Goal: Information Seeking & Learning: Check status

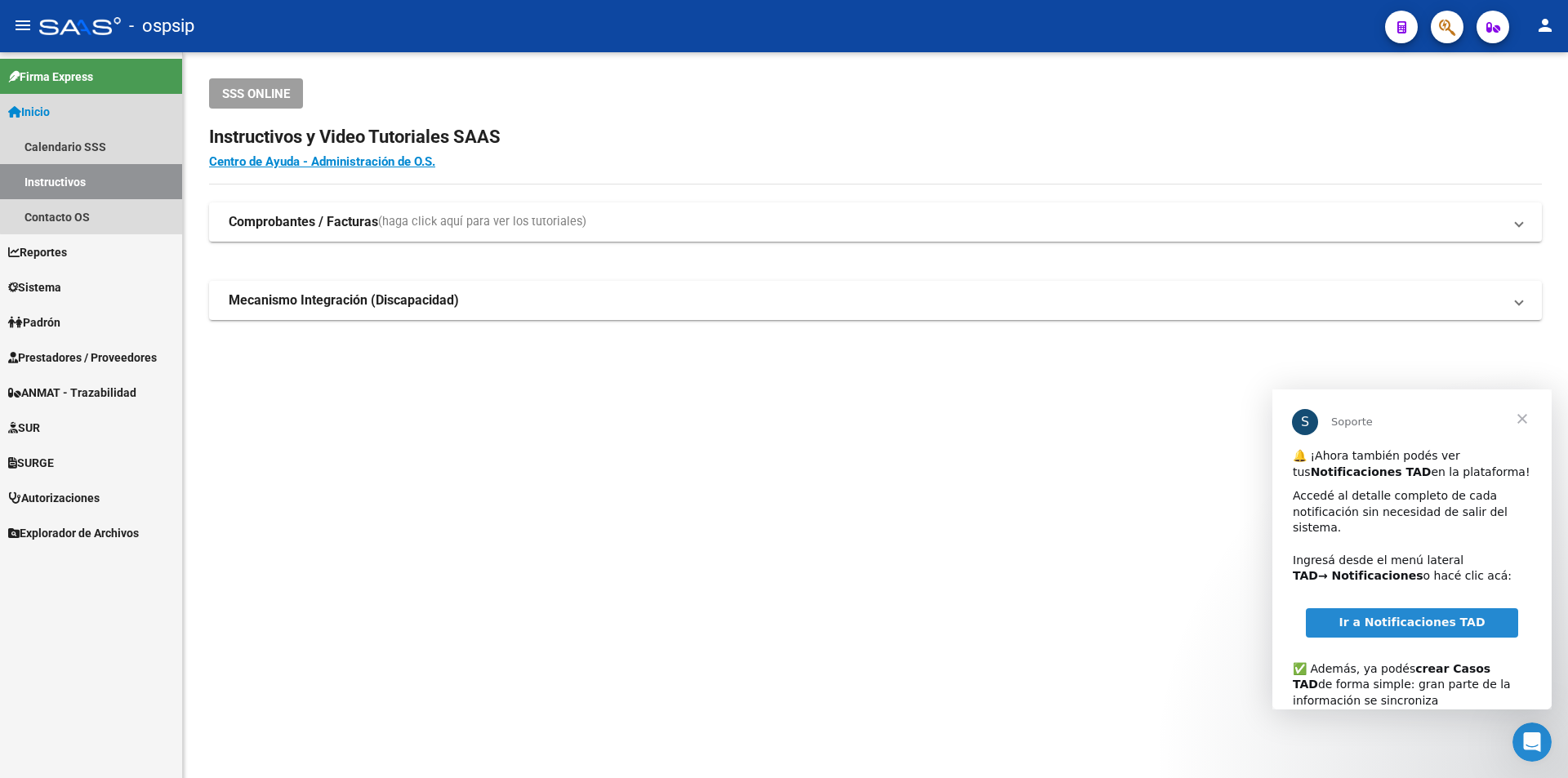
click at [96, 108] on link "Inicio" at bounding box center [91, 111] width 182 height 35
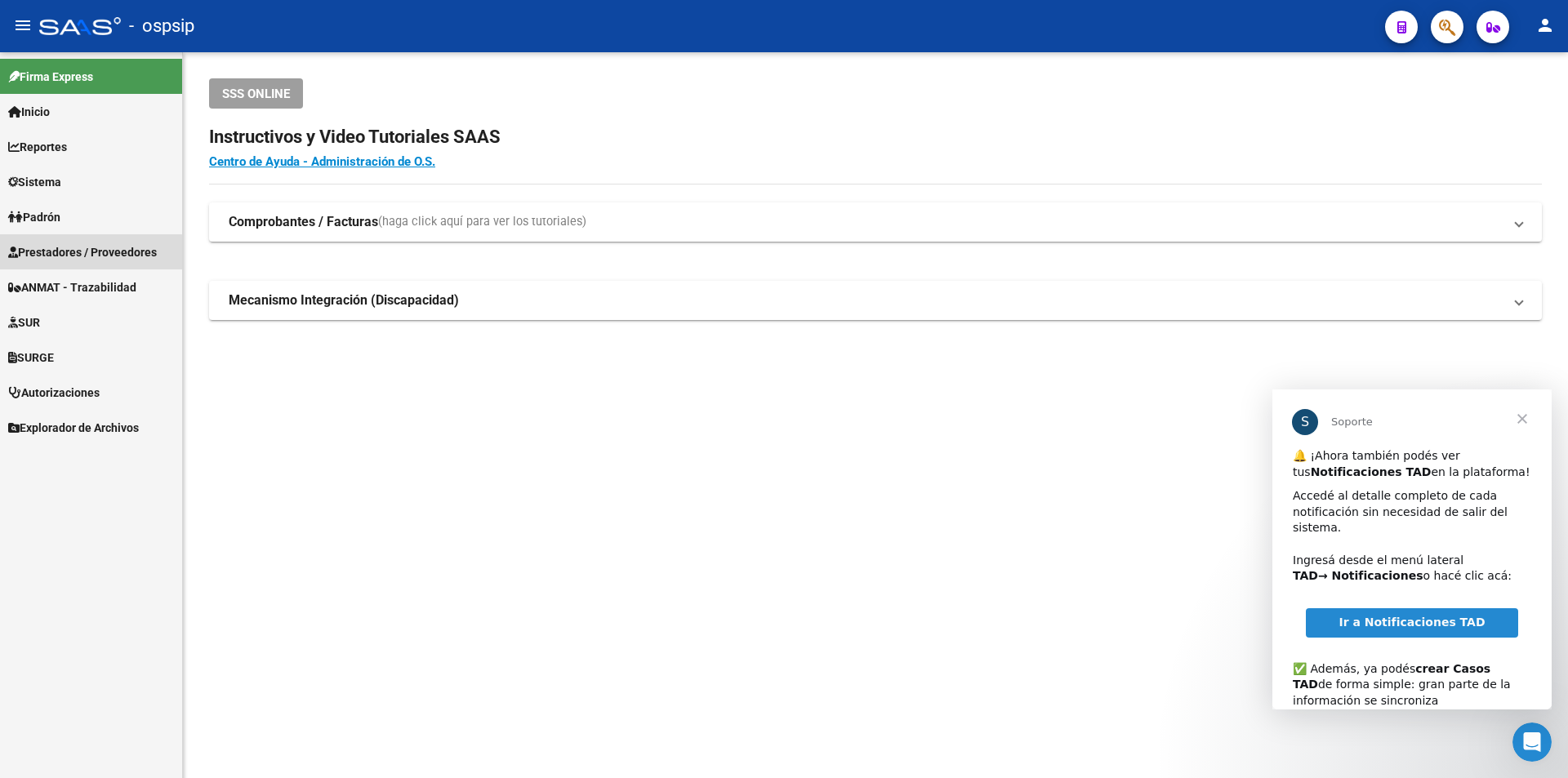
click at [82, 253] on span "Prestadores / Proveedores" at bounding box center [83, 253] width 149 height 18
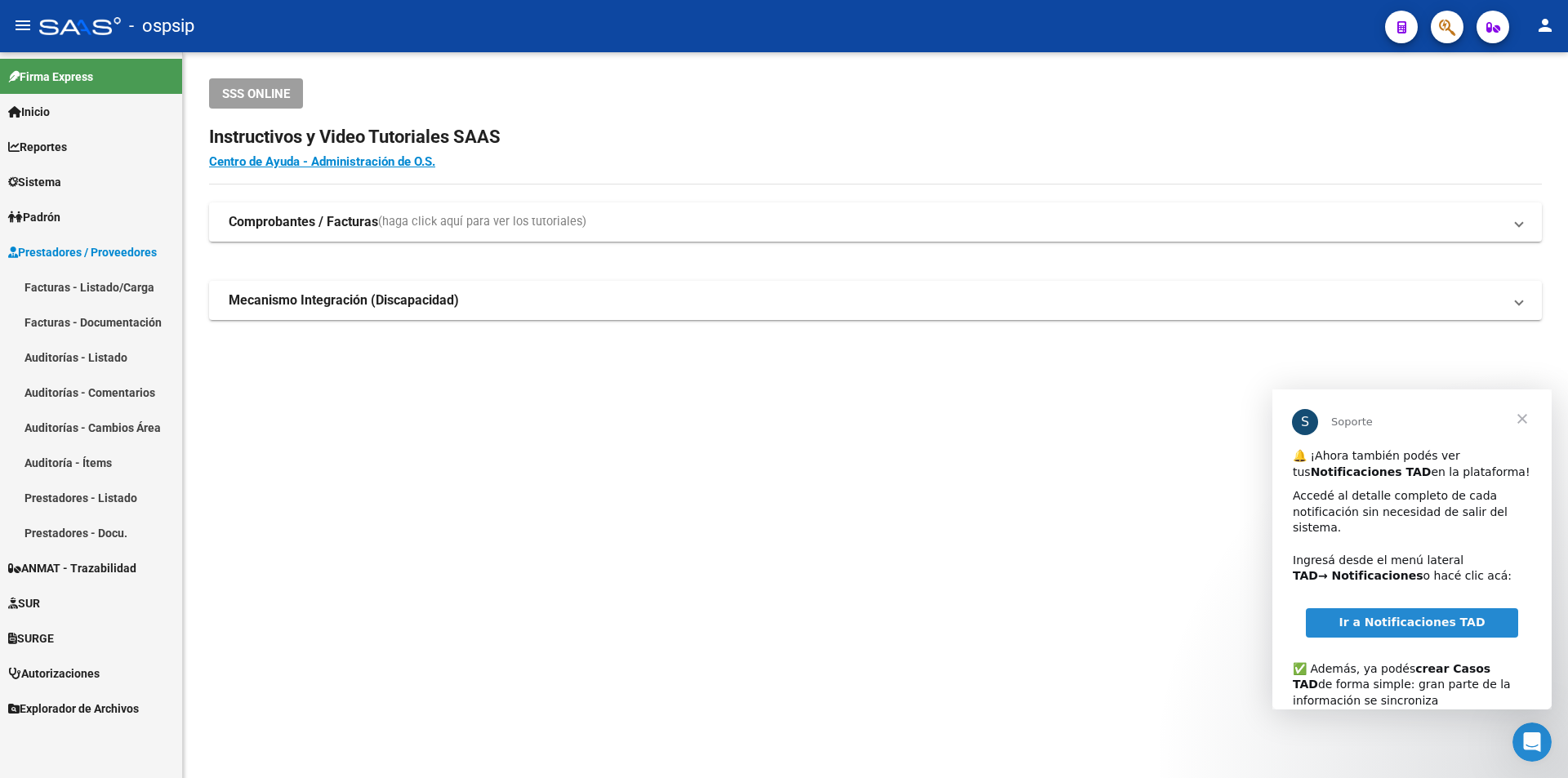
click at [78, 282] on link "Facturas - Listado/Carga" at bounding box center [91, 287] width 182 height 35
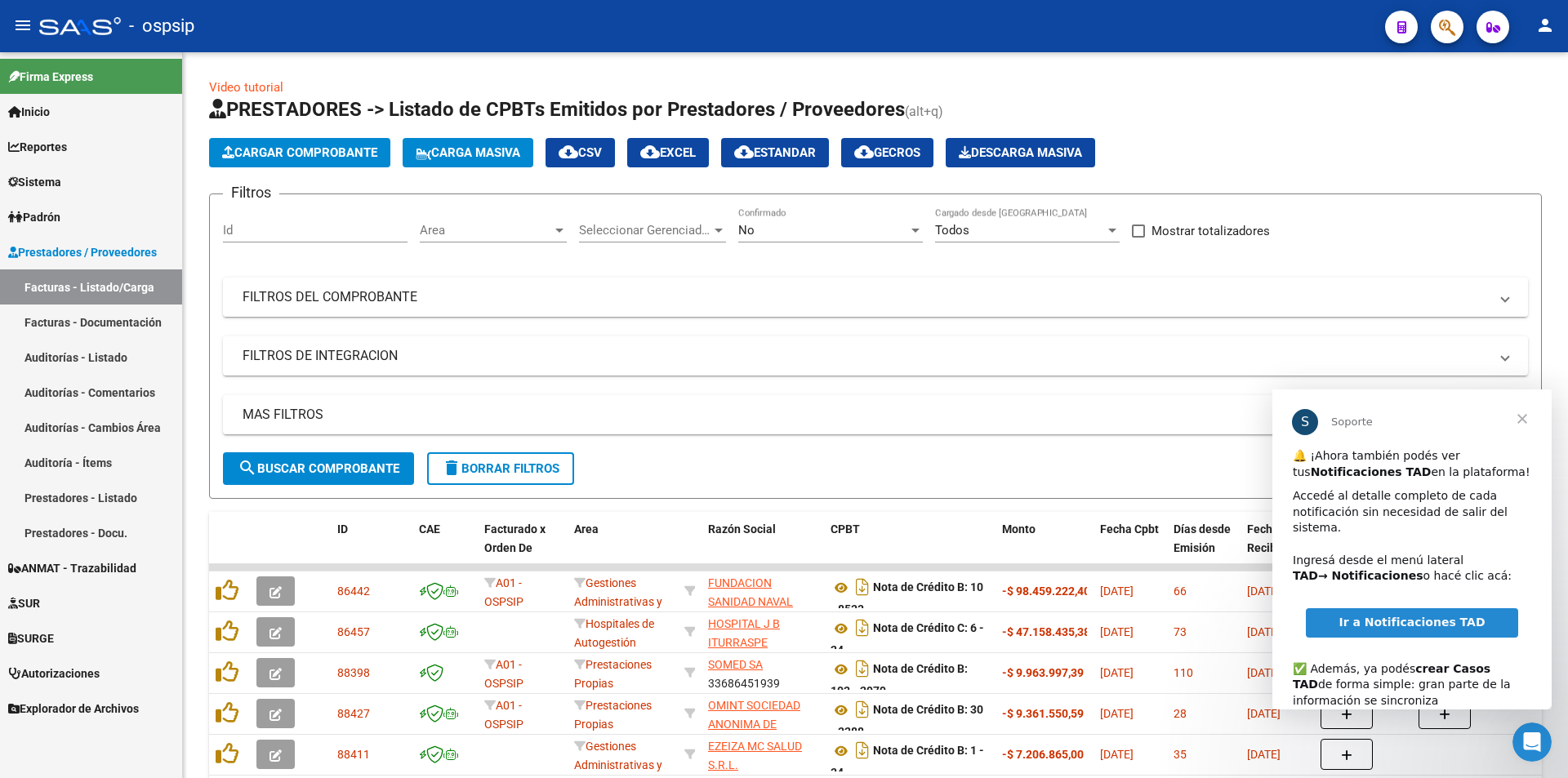
click at [1419, 11] on div at bounding box center [1441, 27] width 46 height 33
click at [1426, 16] on div at bounding box center [1441, 27] width 46 height 33
click at [1445, 22] on icon "button" at bounding box center [1448, 28] width 17 height 18
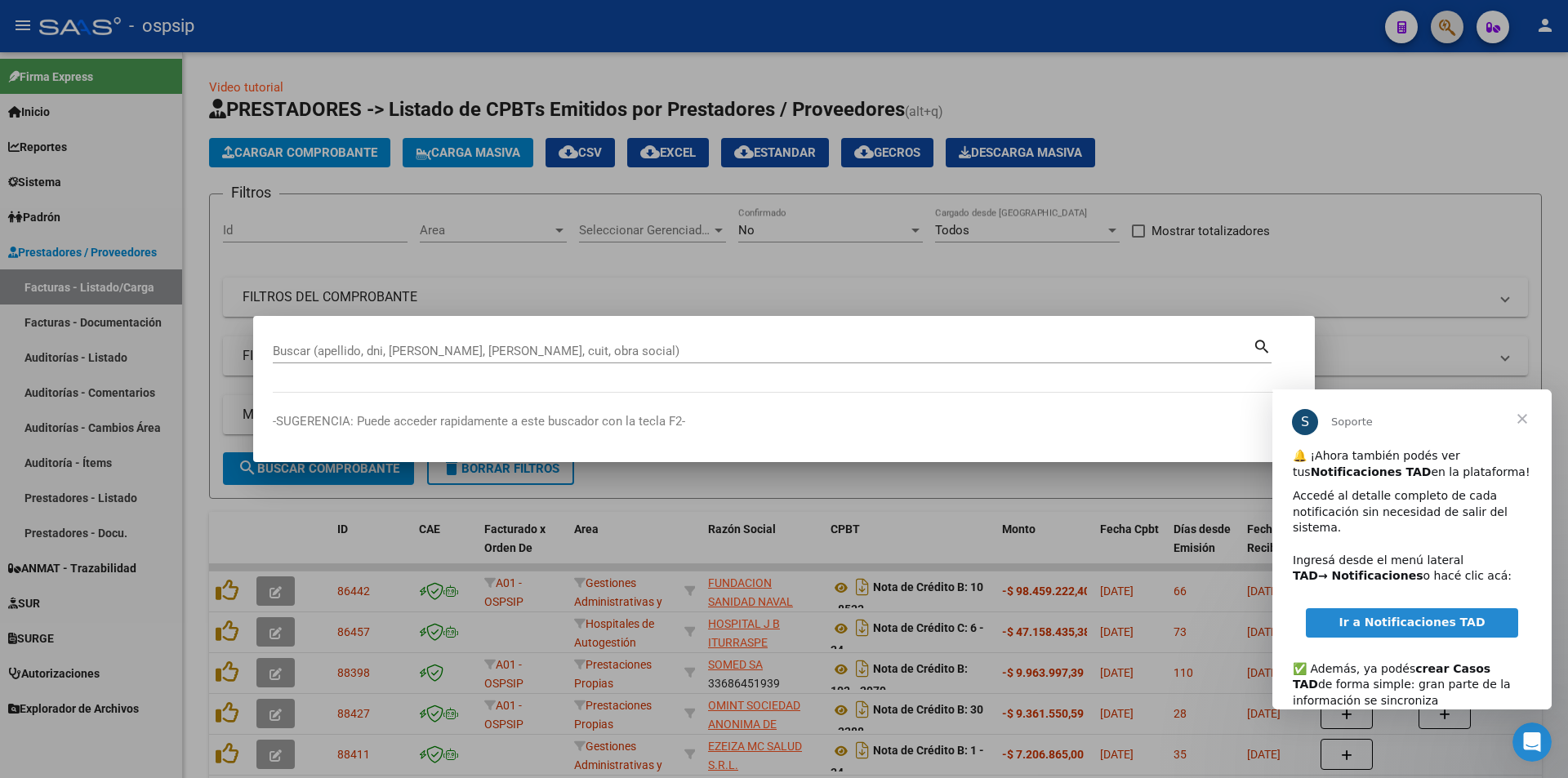
paste input "29113156"
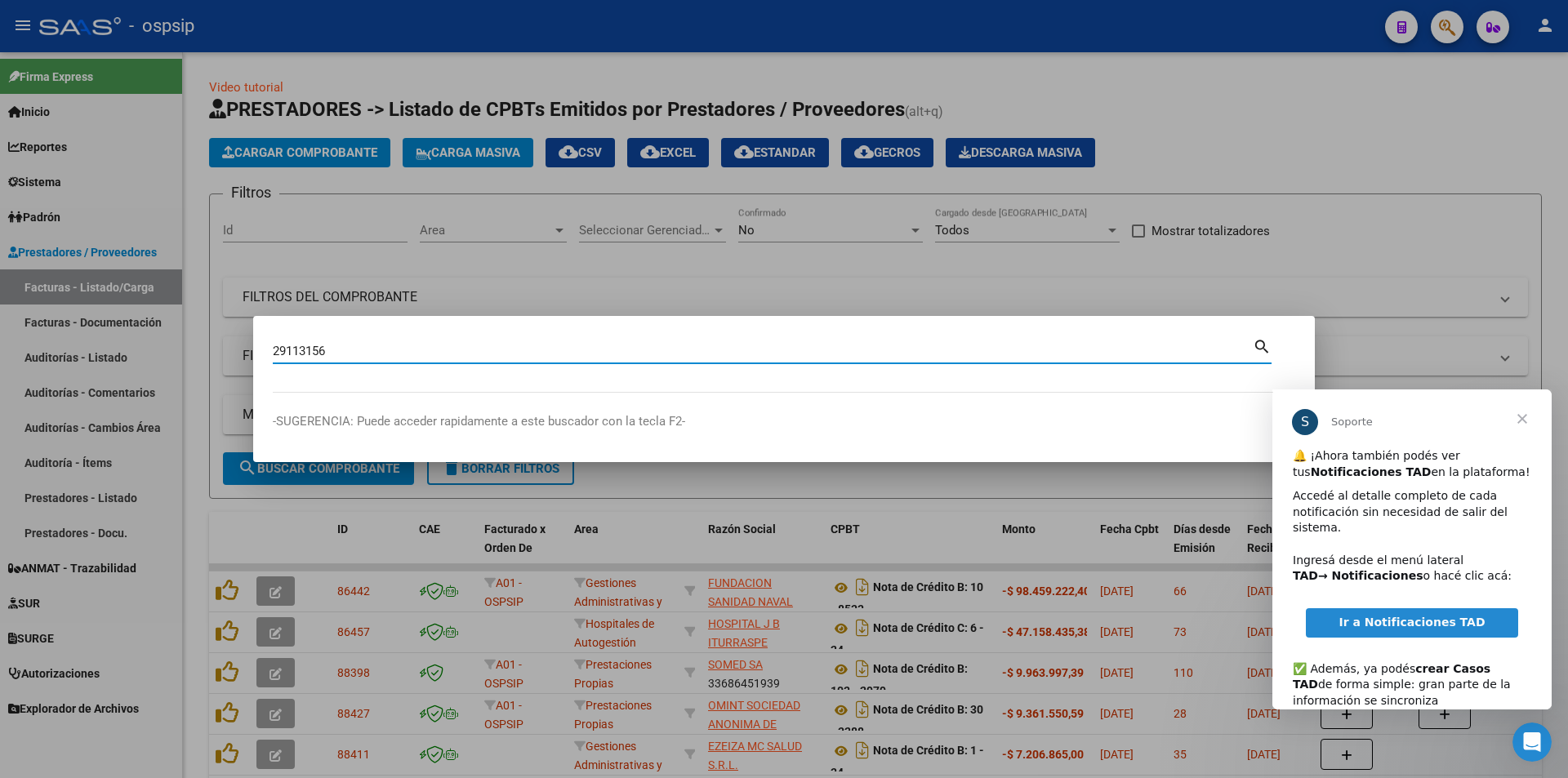
type input "29113156"
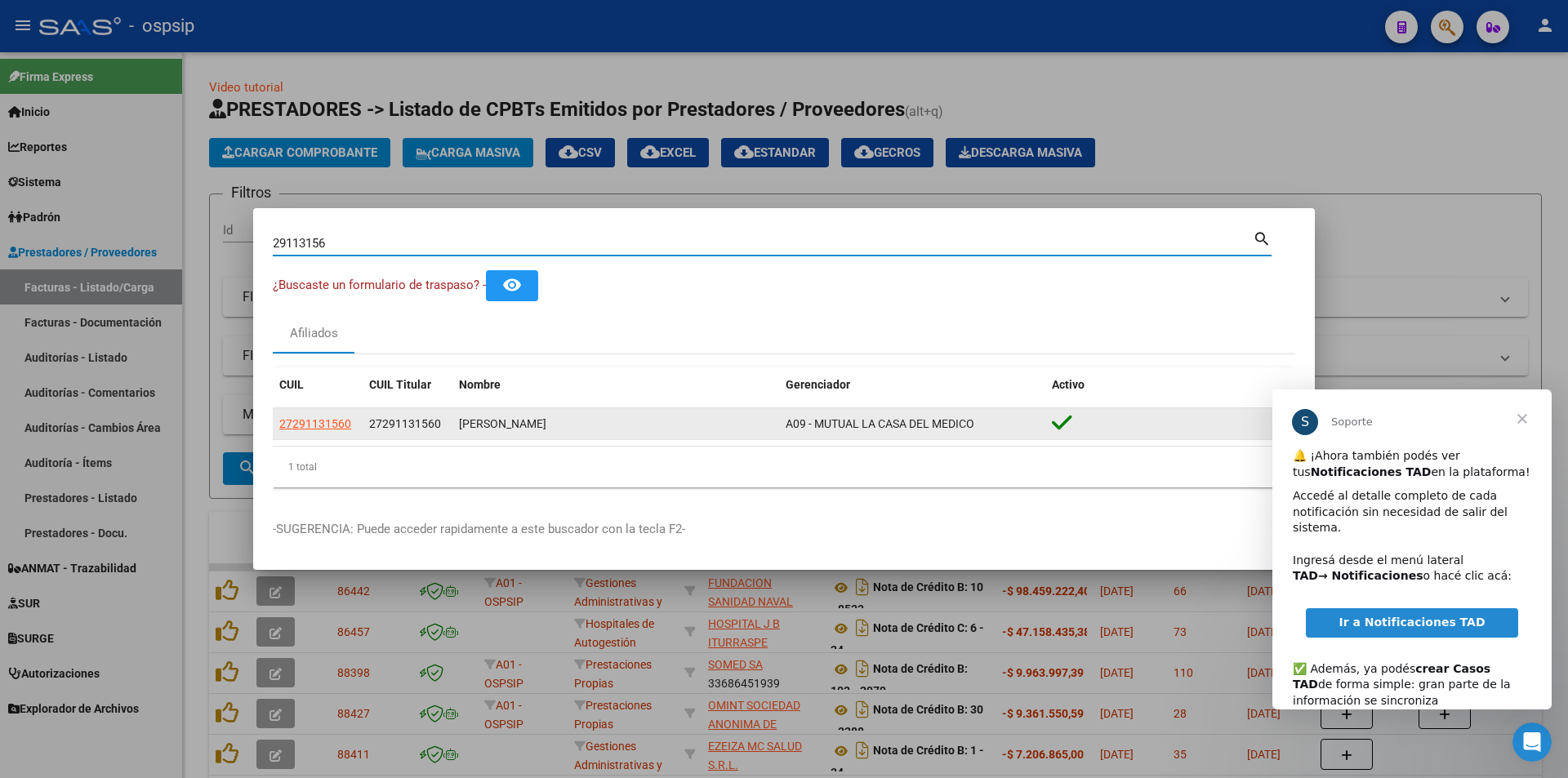
click at [345, 423] on span "27291131560" at bounding box center [315, 423] width 72 height 13
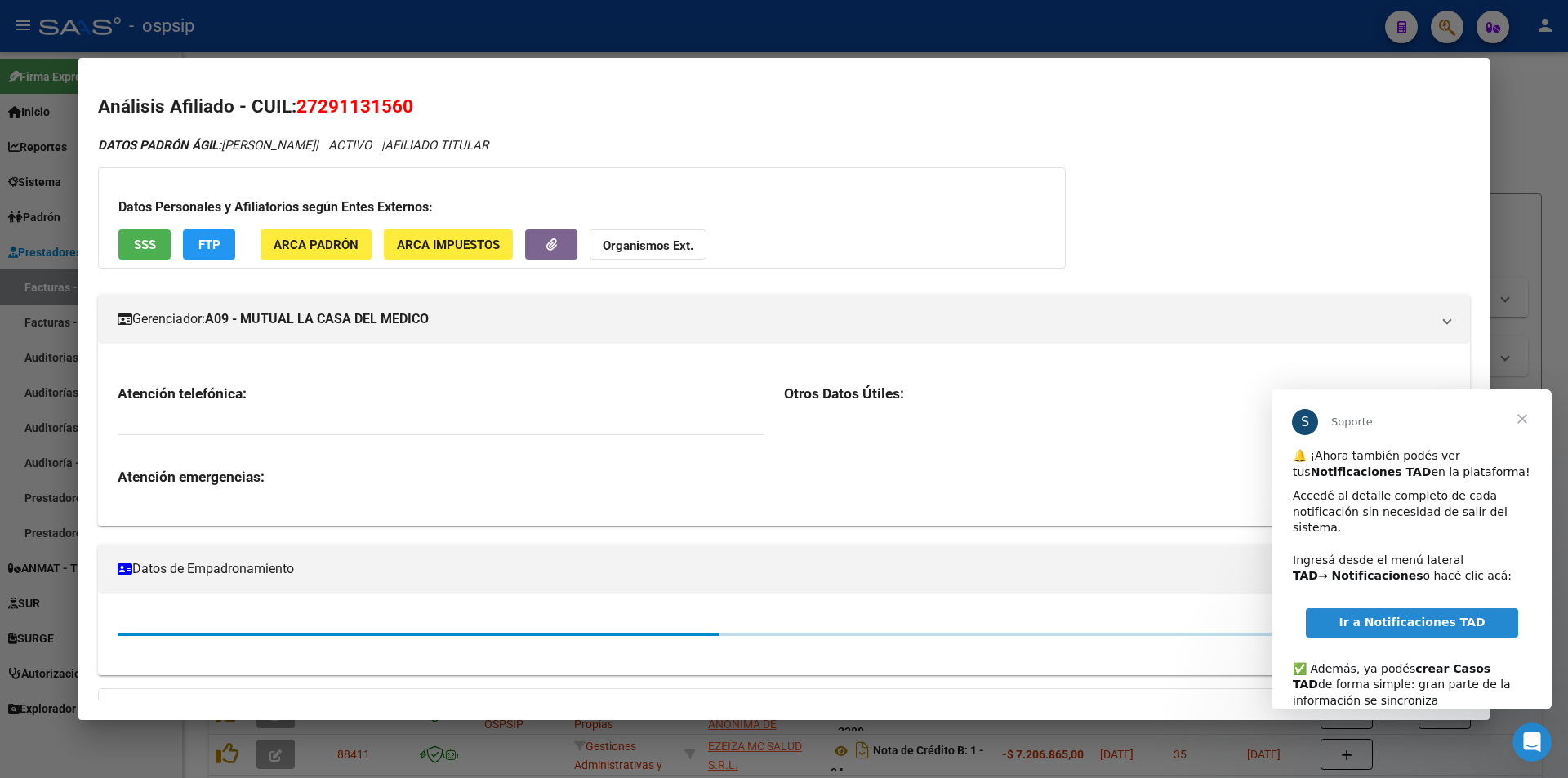
click at [171, 223] on div "Datos Personales y Afiliatorios según Entes Externos: SSS FTP ARCA Padrón ARCA …" at bounding box center [582, 218] width 968 height 101
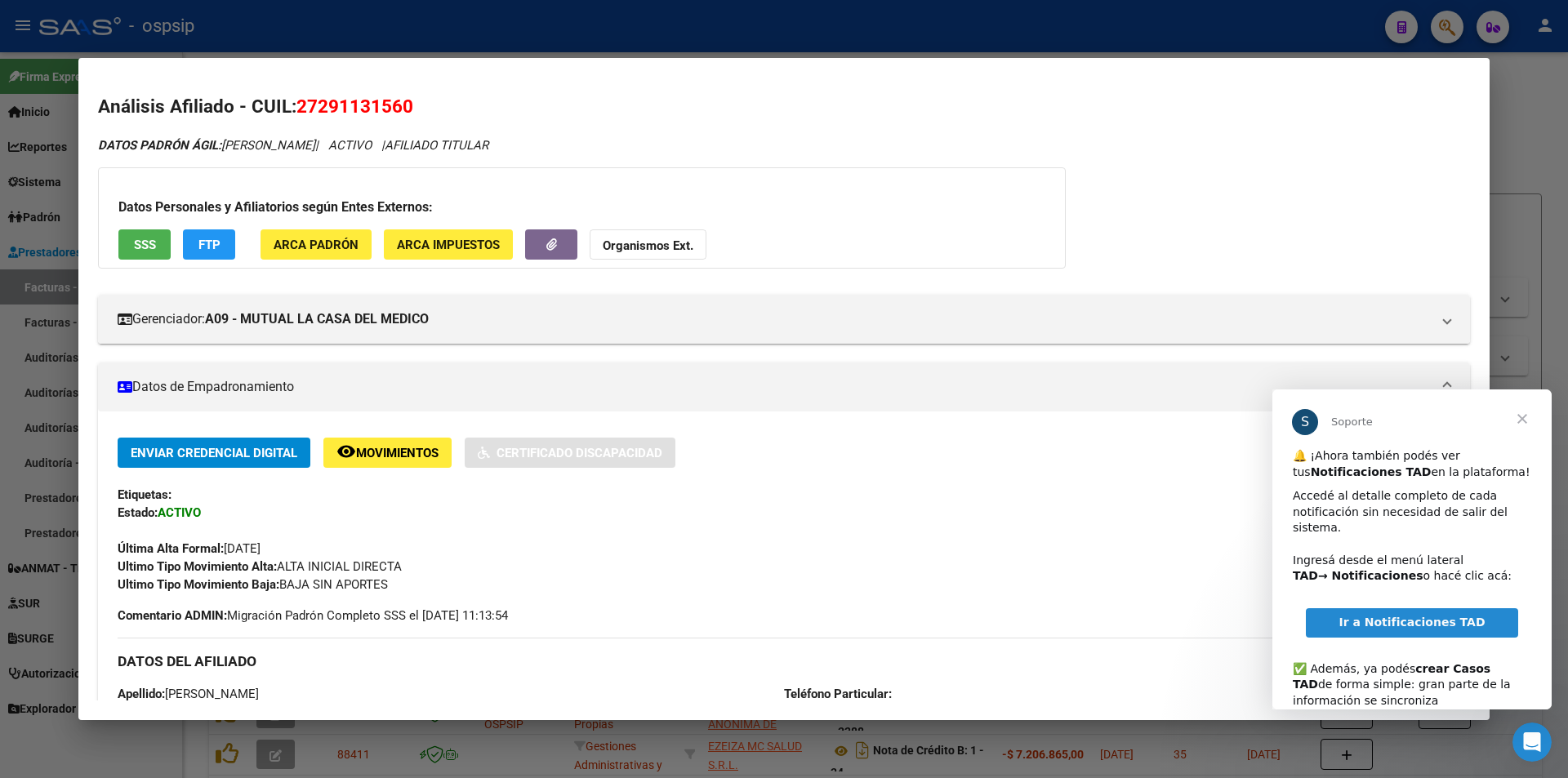
click at [153, 241] on span "SSS" at bounding box center [145, 245] width 22 height 15
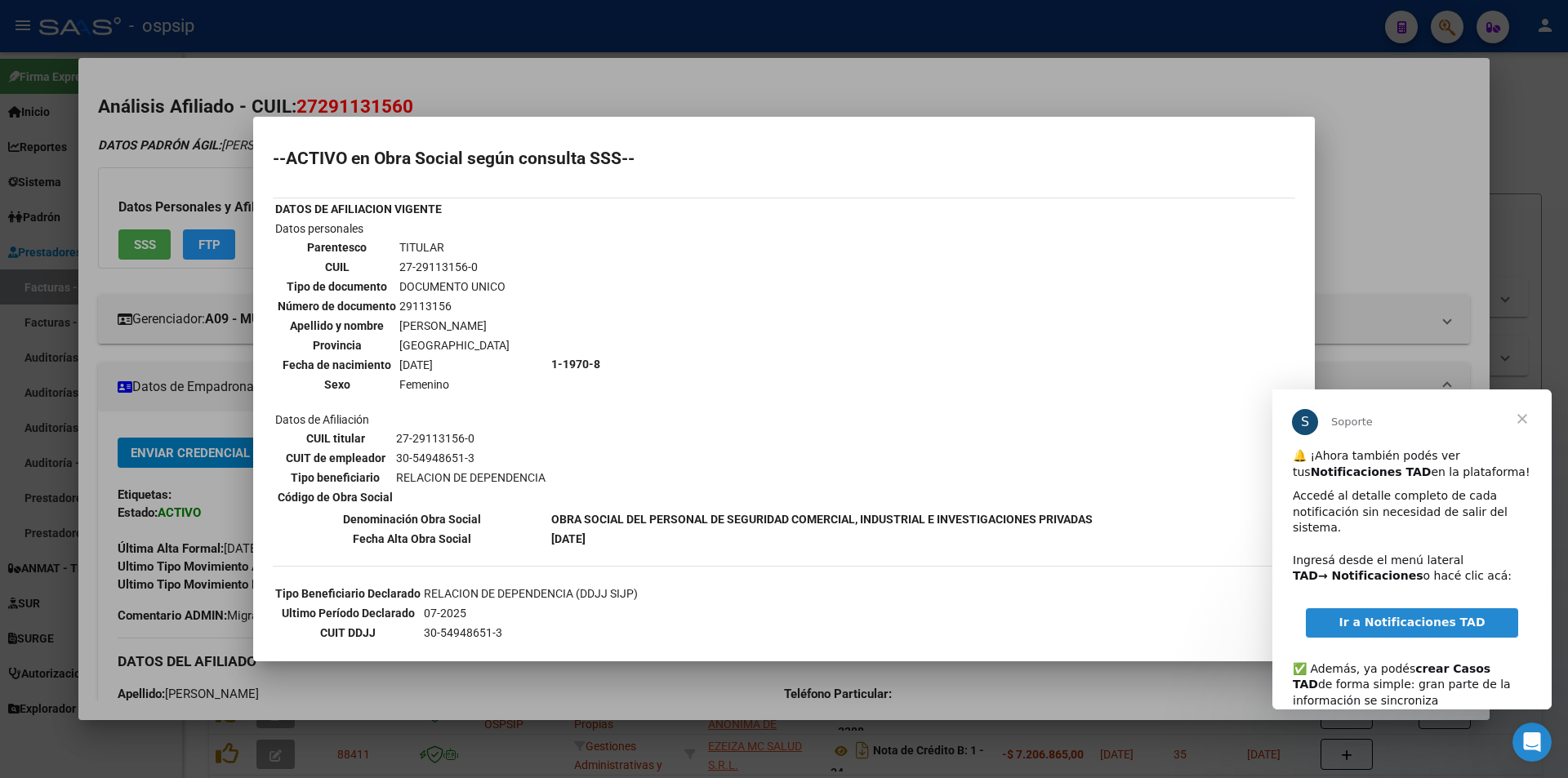
click at [0, 176] on div at bounding box center [784, 389] width 1568 height 778
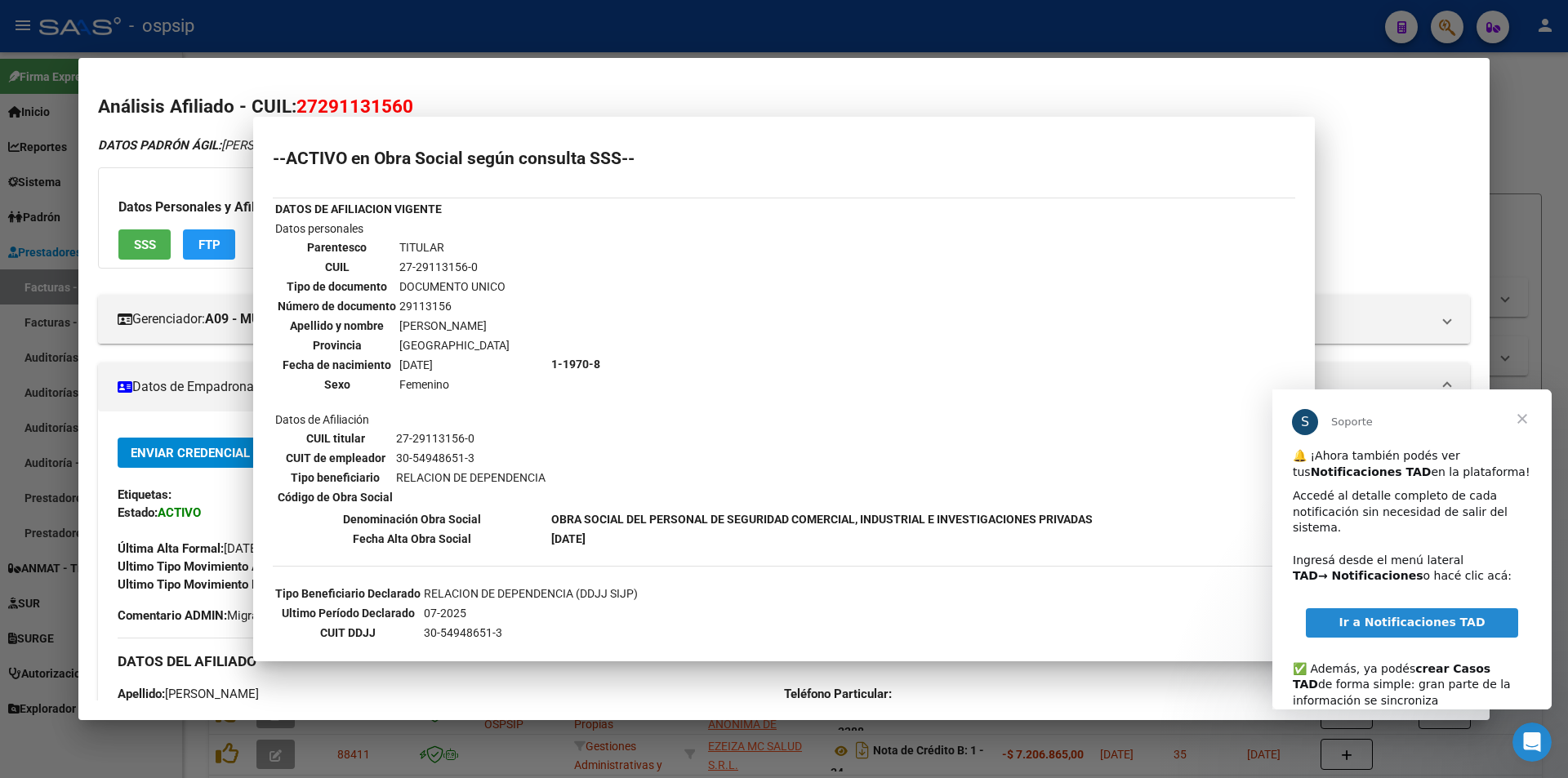
click at [0, 176] on div at bounding box center [784, 389] width 1568 height 778
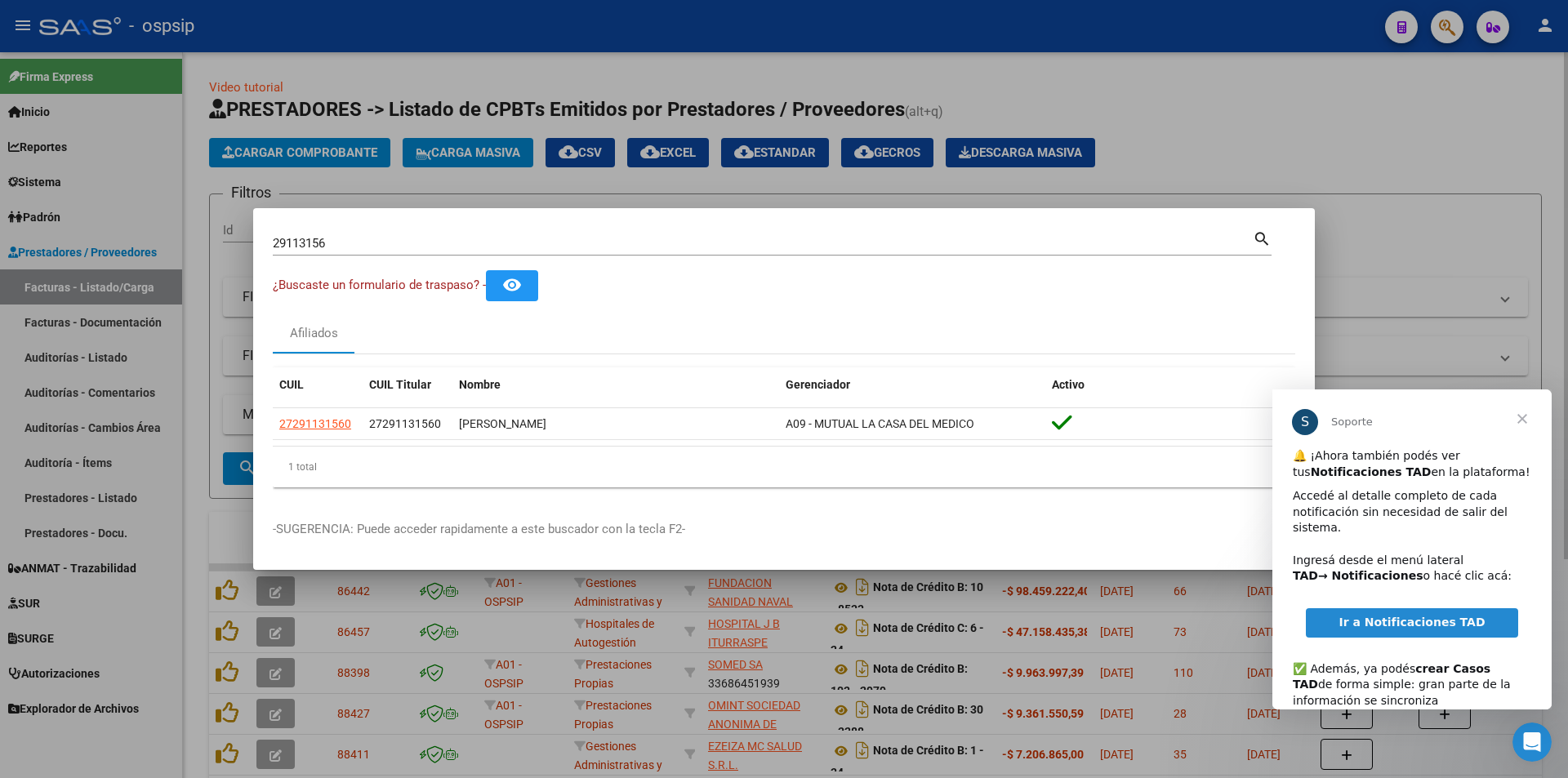
click at [297, 109] on div at bounding box center [784, 389] width 1568 height 778
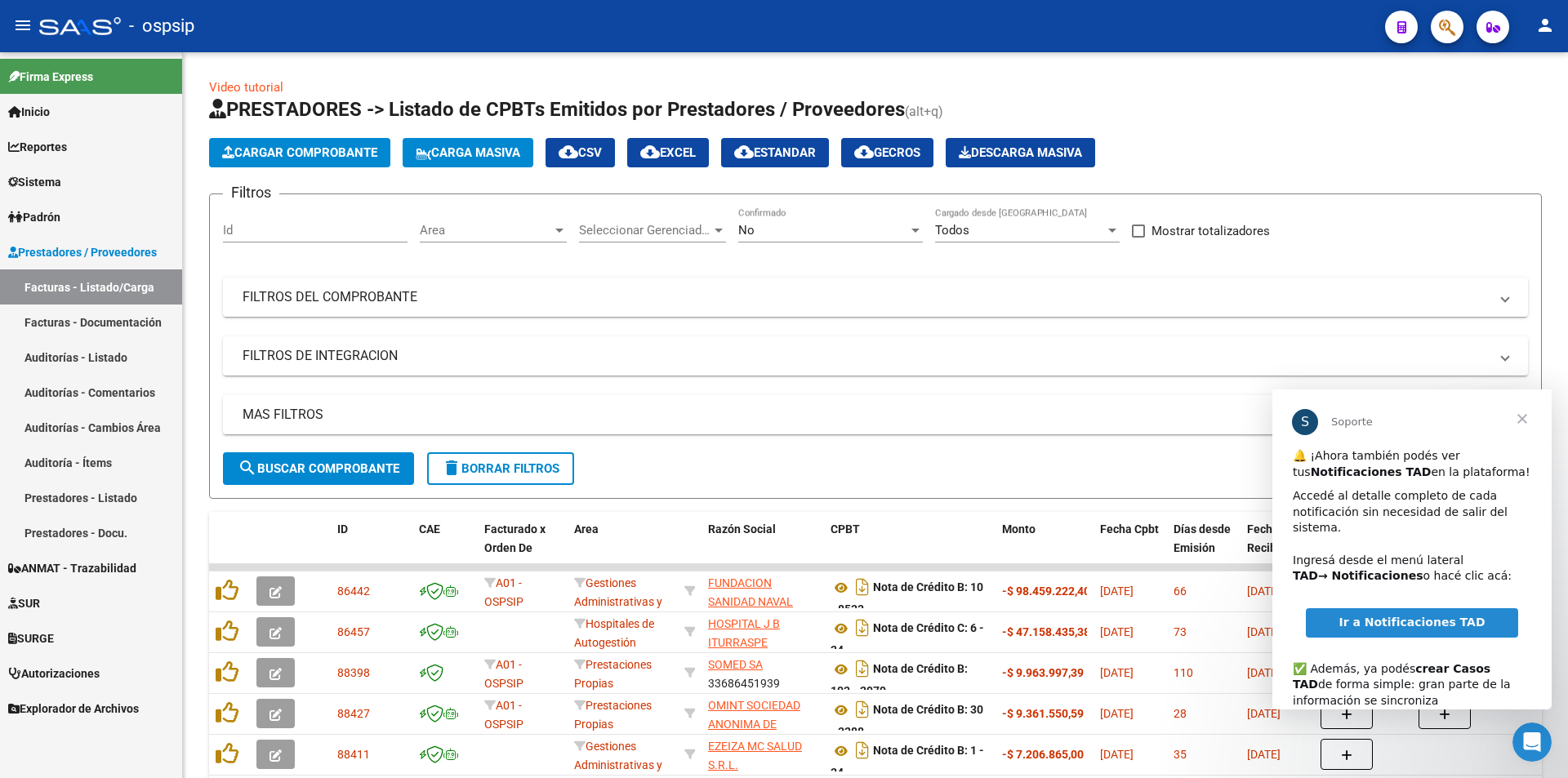
click at [1527, 425] on span "Cerrar" at bounding box center [1522, 419] width 59 height 59
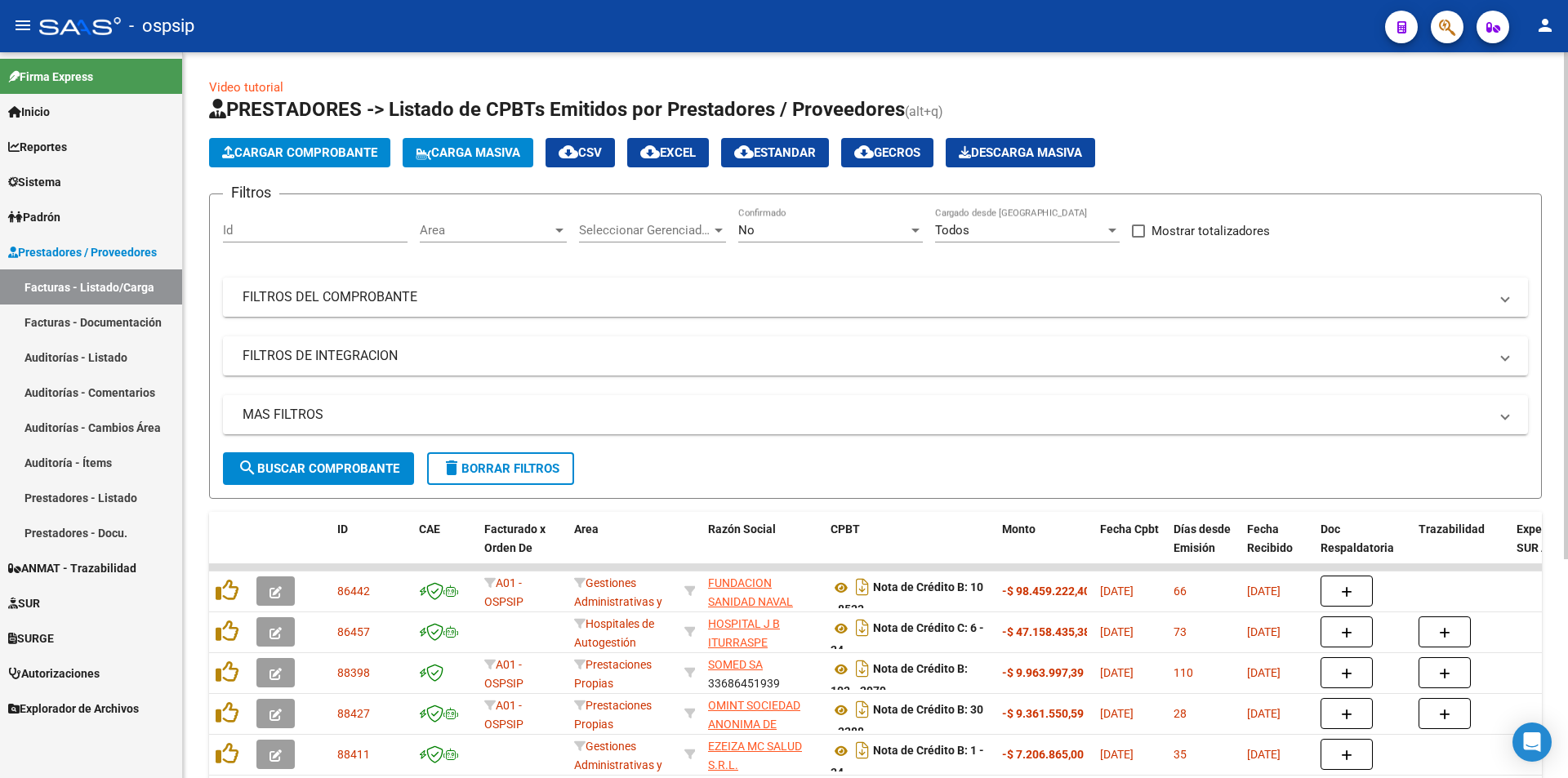
click at [575, 289] on mat-panel-title "FILTROS DEL COMPROBANTE" at bounding box center [866, 298] width 1246 height 18
click at [536, 292] on mat-panel-title "FILTROS DEL COMPROBANTE" at bounding box center [866, 298] width 1246 height 18
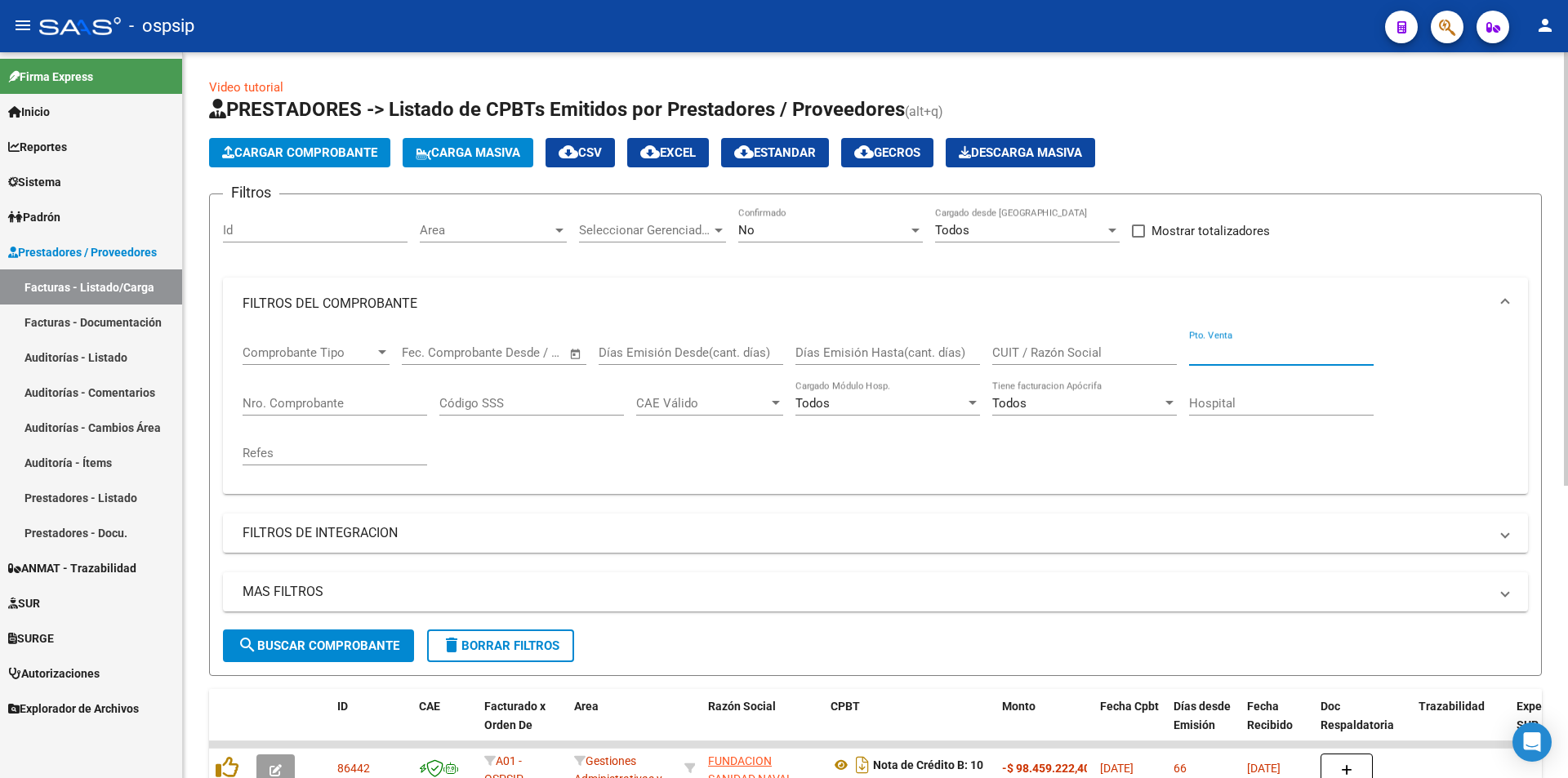
drag, startPoint x: 1237, startPoint y: 347, endPoint x: 1201, endPoint y: 355, distance: 36.9
click at [1224, 352] on input "Pto. Venta" at bounding box center [1281, 353] width 185 height 15
click at [392, 400] on input "Nro. Comprobante" at bounding box center [335, 403] width 185 height 15
click at [799, 220] on div "No Confirmado" at bounding box center [830, 225] width 185 height 35
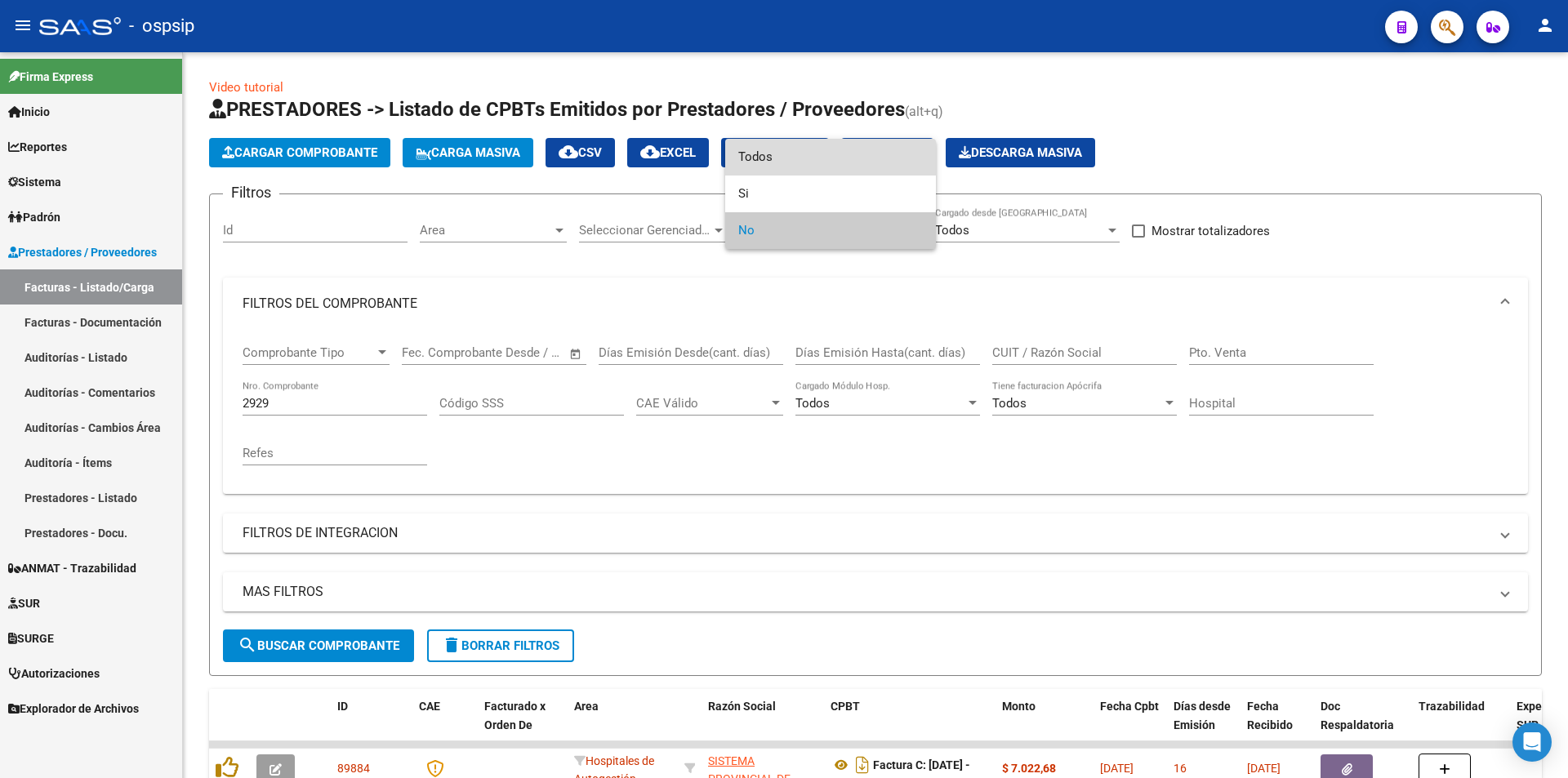
click at [797, 155] on span "Todos" at bounding box center [830, 157] width 185 height 37
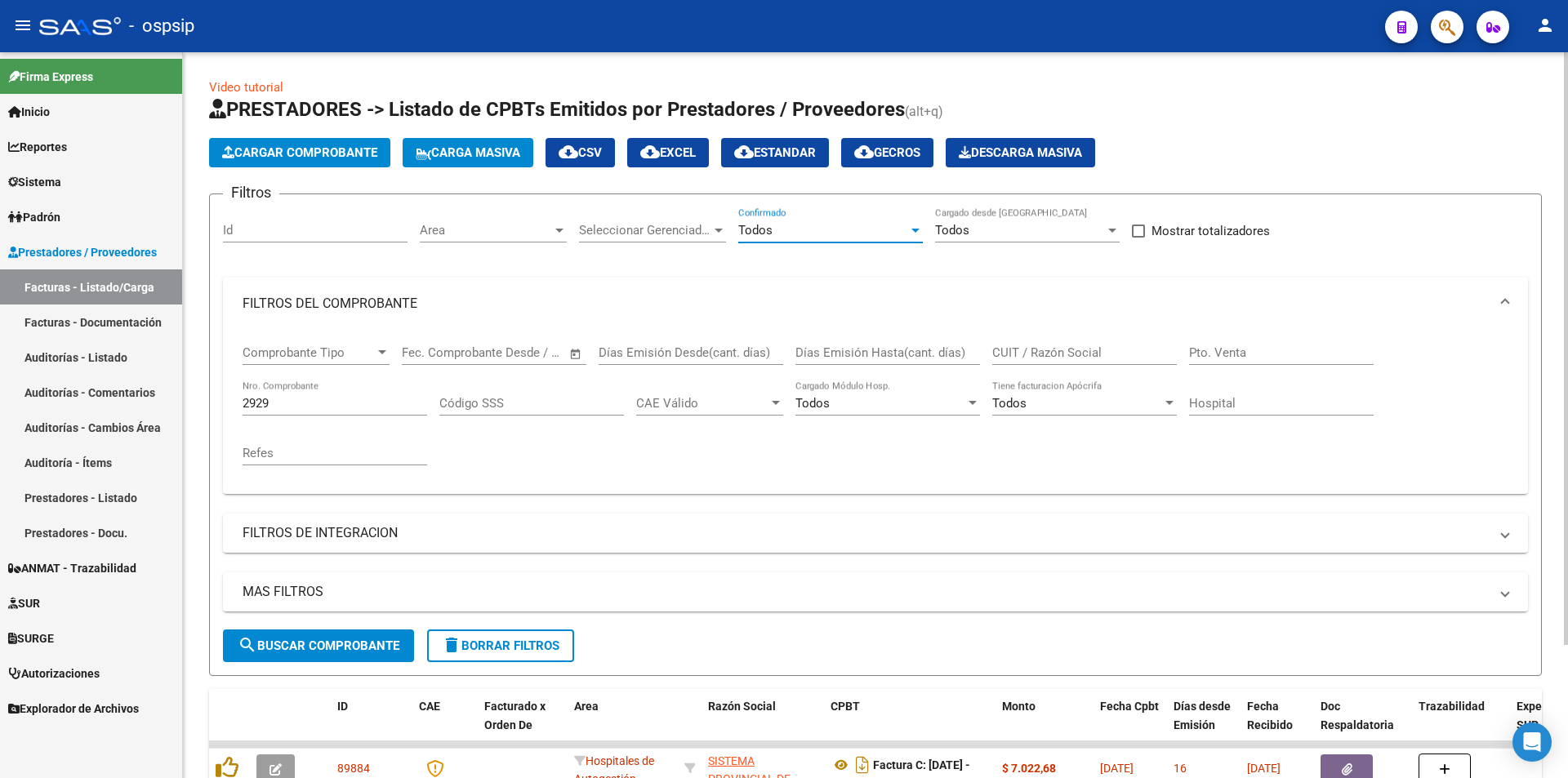
click at [374, 403] on input "2929" at bounding box center [335, 403] width 185 height 15
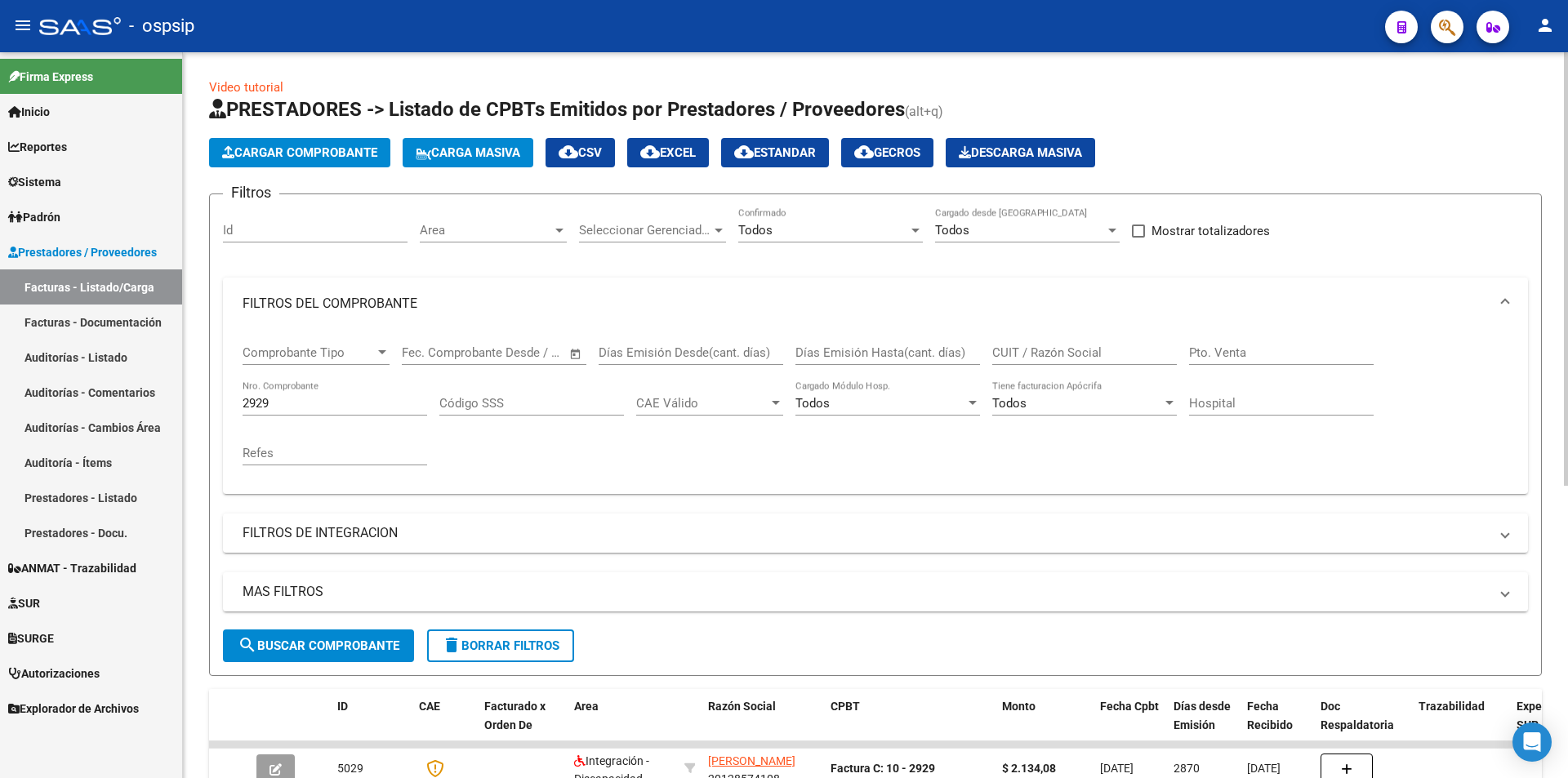
click at [852, 220] on div "Todos Confirmado" at bounding box center [830, 225] width 185 height 35
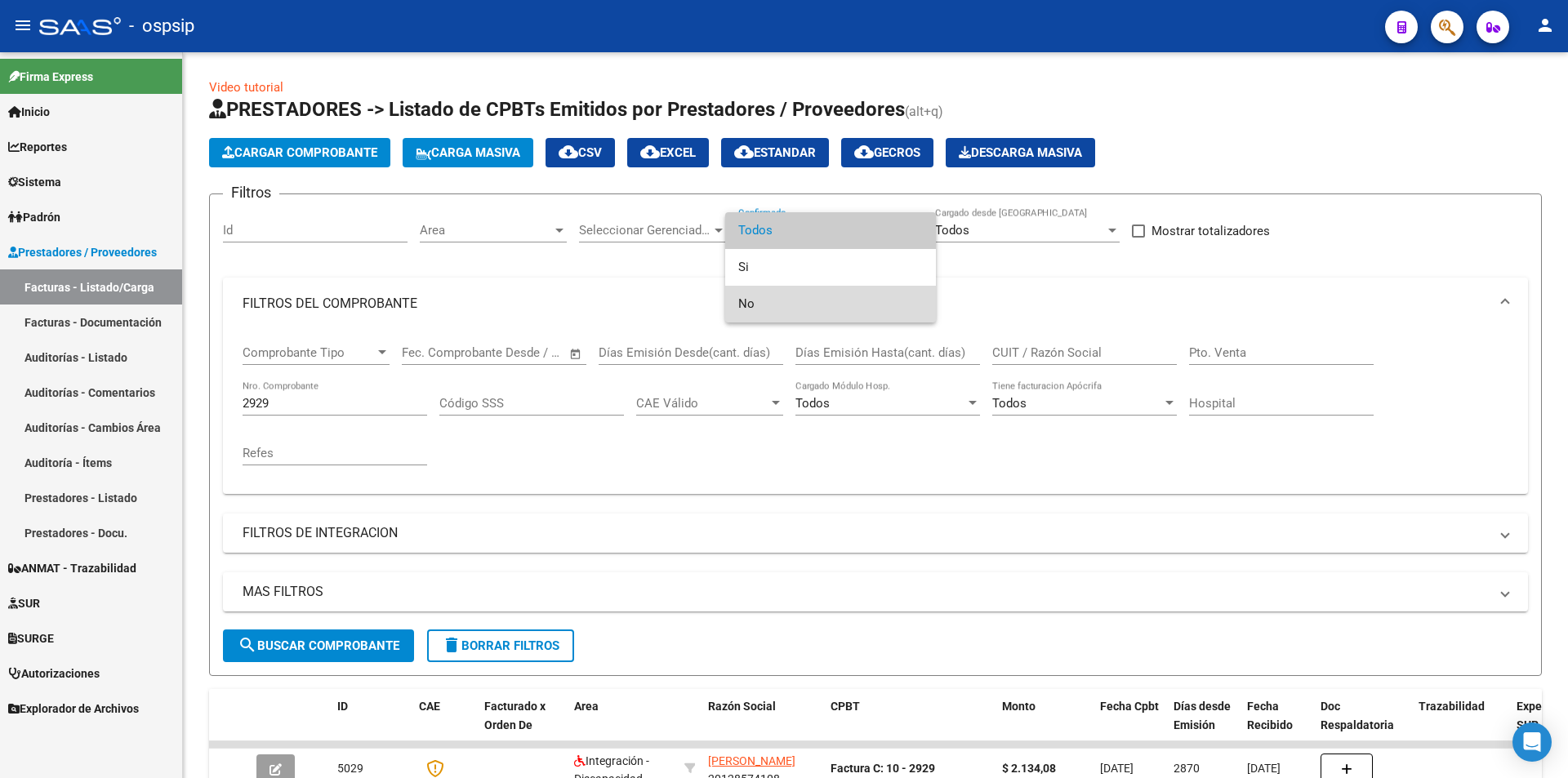
click at [830, 303] on span "No" at bounding box center [830, 304] width 185 height 37
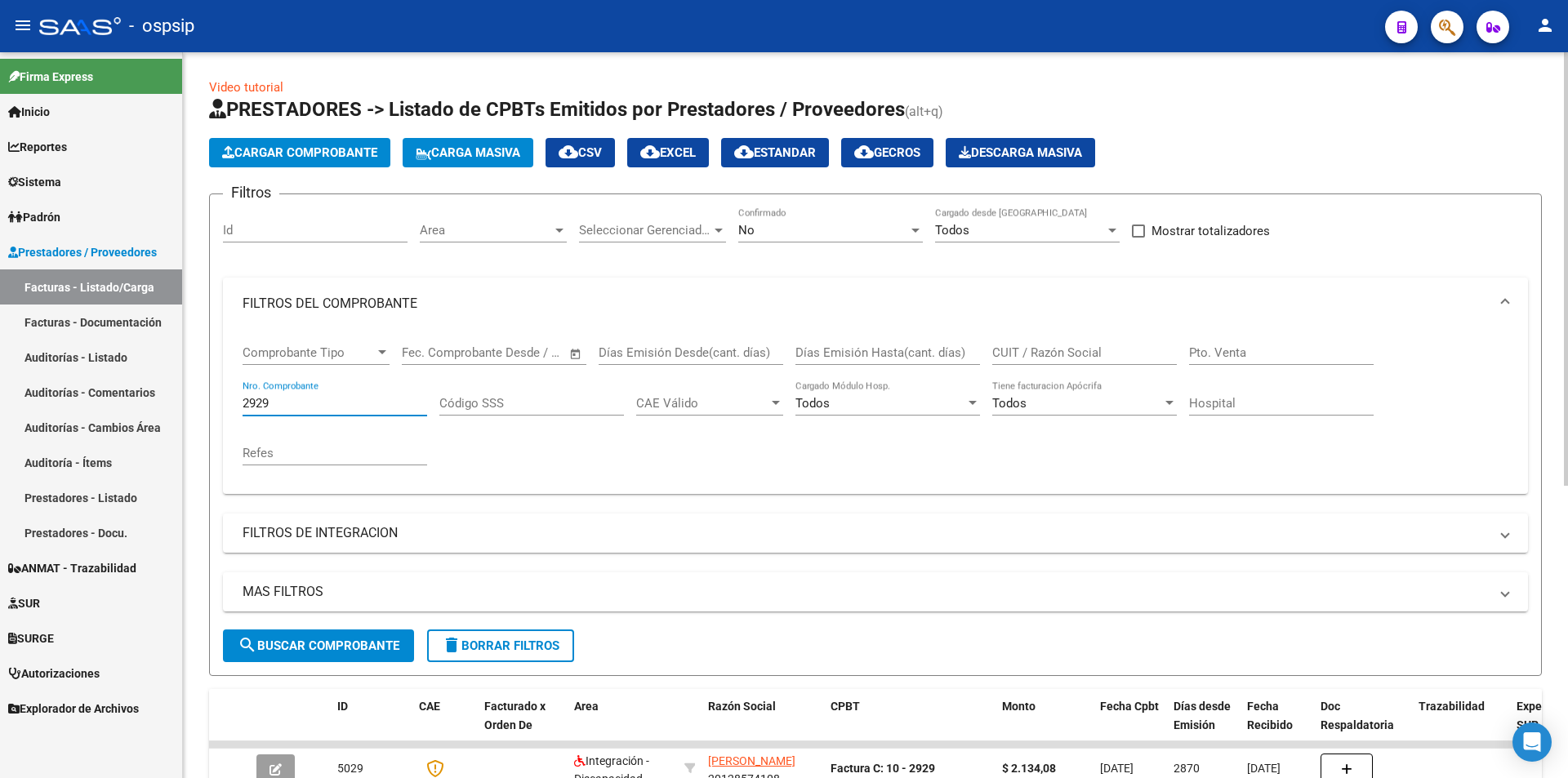
click at [360, 404] on input "2929" at bounding box center [335, 403] width 185 height 15
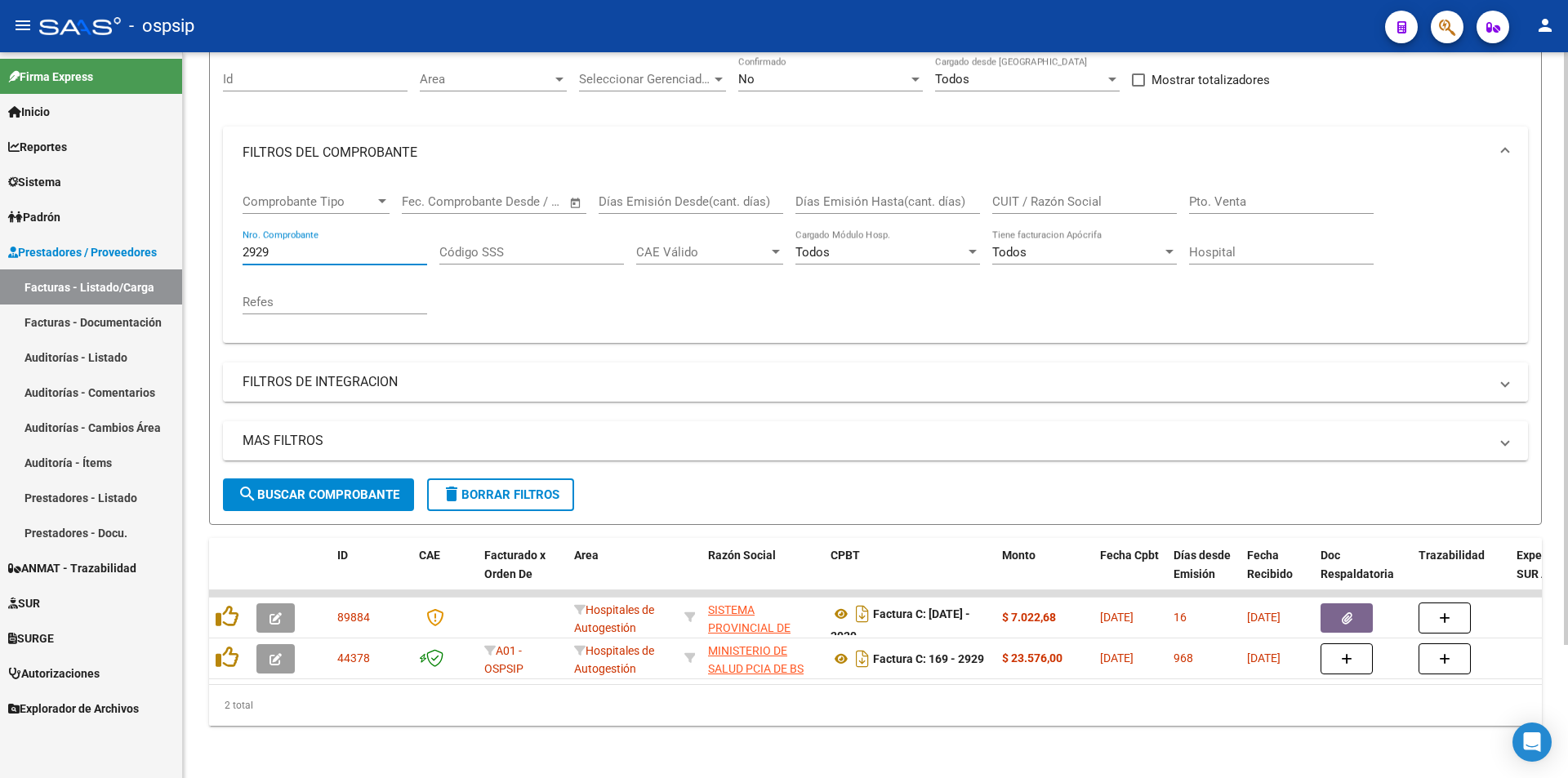
scroll to position [163, 0]
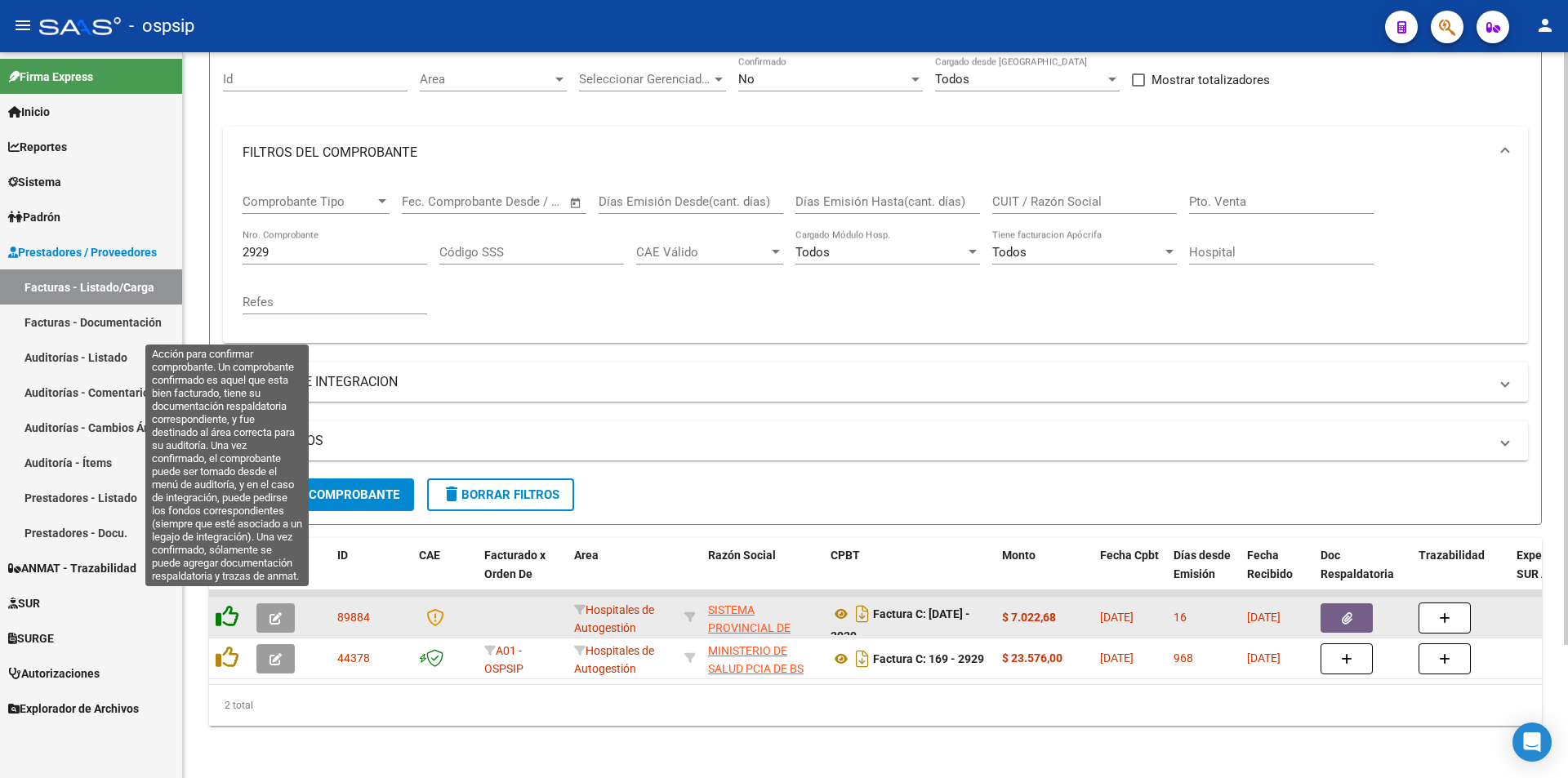
click at [223, 604] on icon at bounding box center [227, 615] width 23 height 23
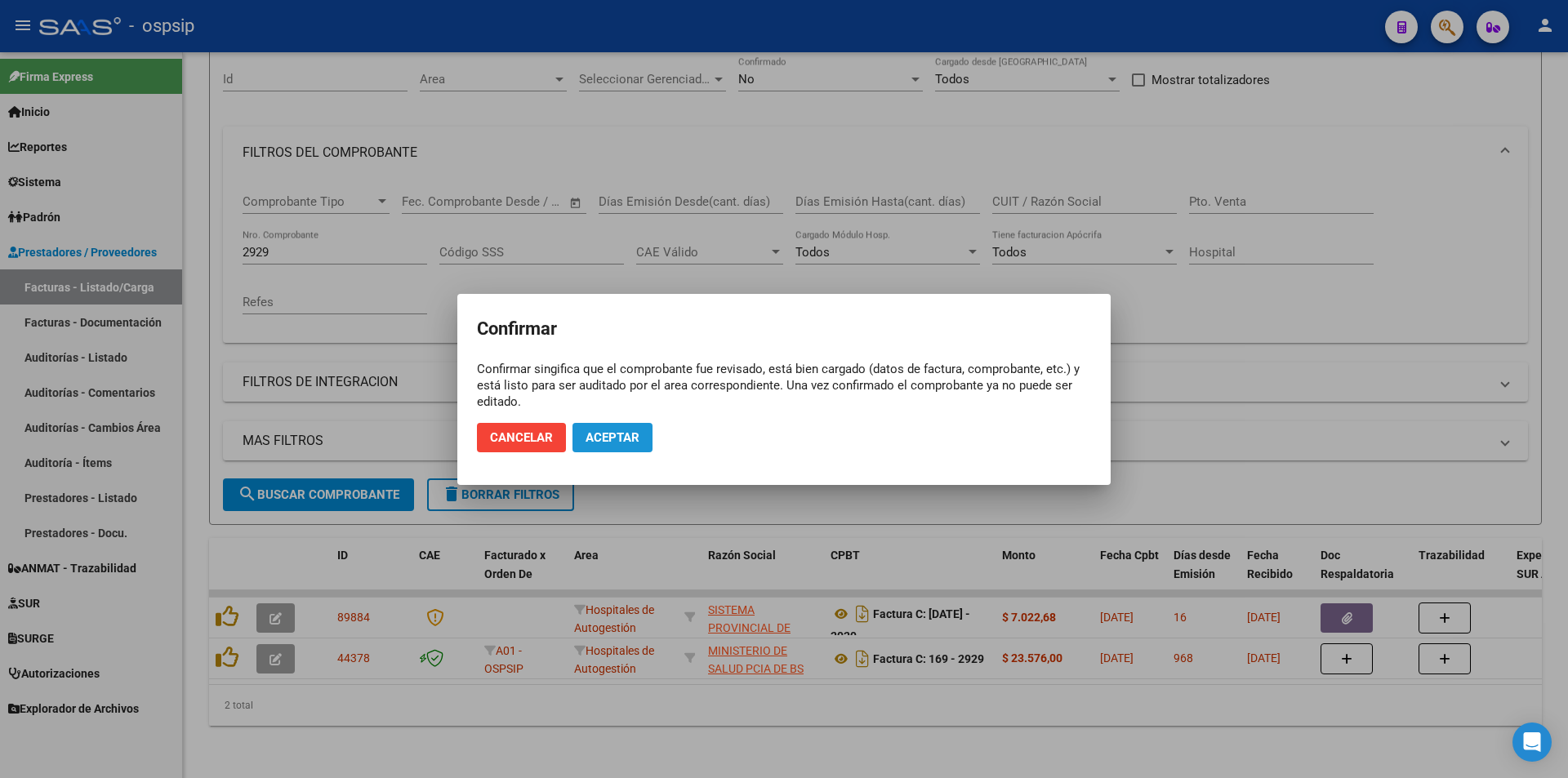
click at [635, 444] on span "Aceptar" at bounding box center [612, 437] width 54 height 15
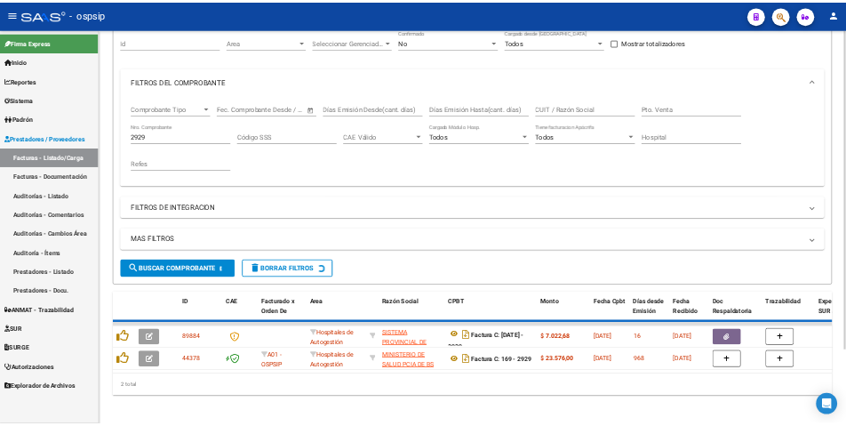
scroll to position [133, 0]
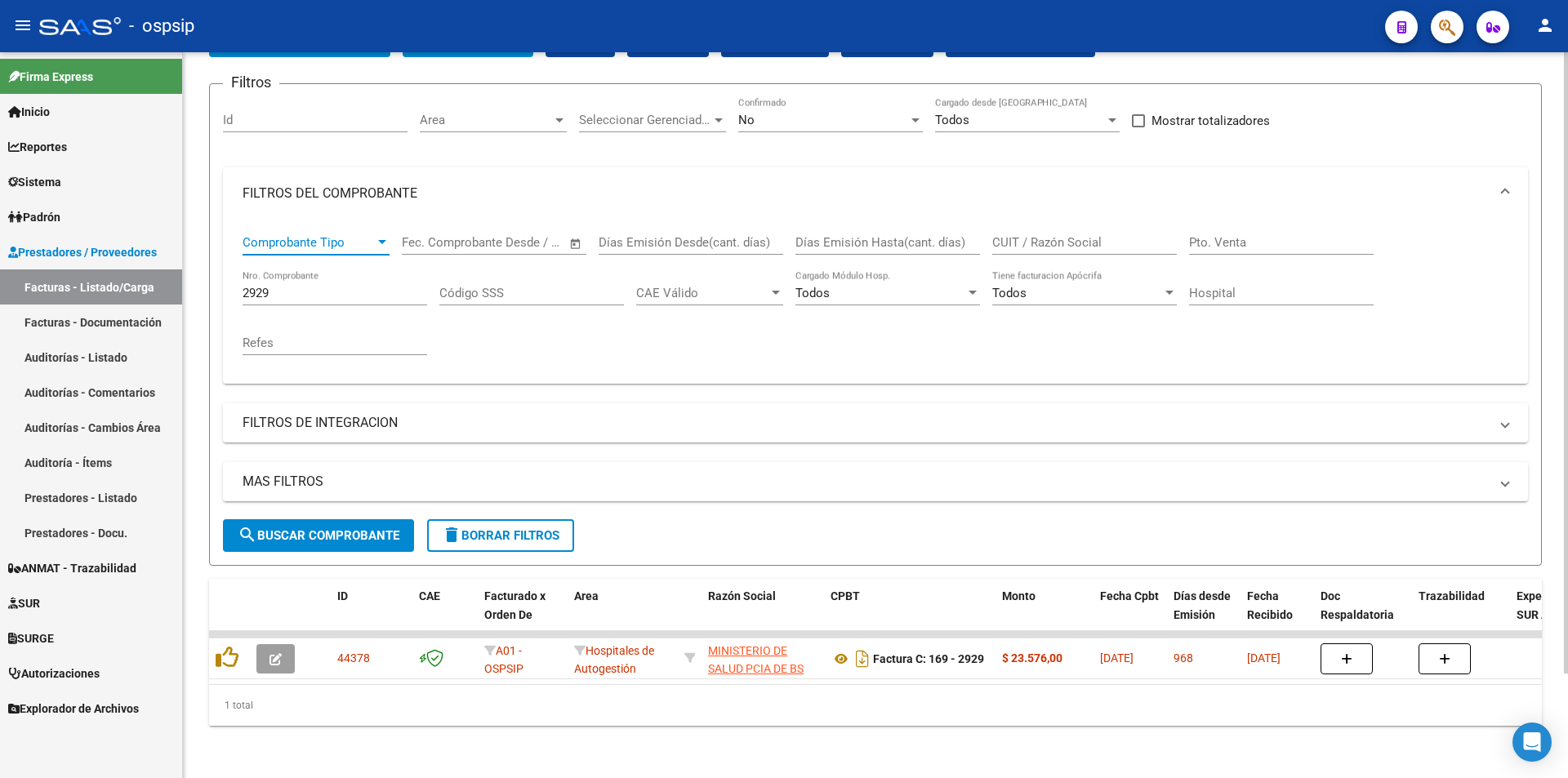
click at [352, 237] on span "Comprobante Tipo" at bounding box center [309, 242] width 132 height 15
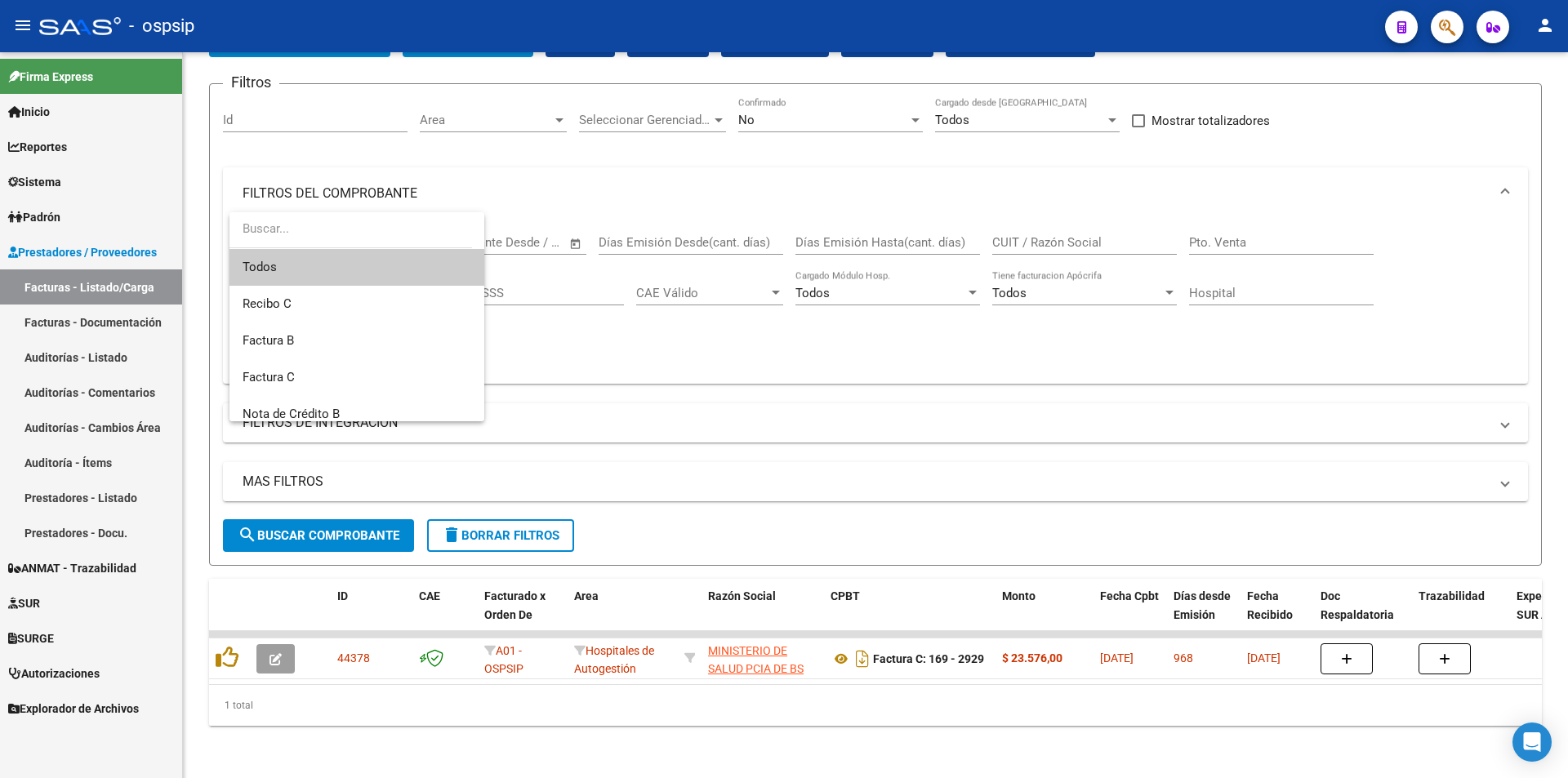
click at [383, 198] on div at bounding box center [784, 389] width 1568 height 778
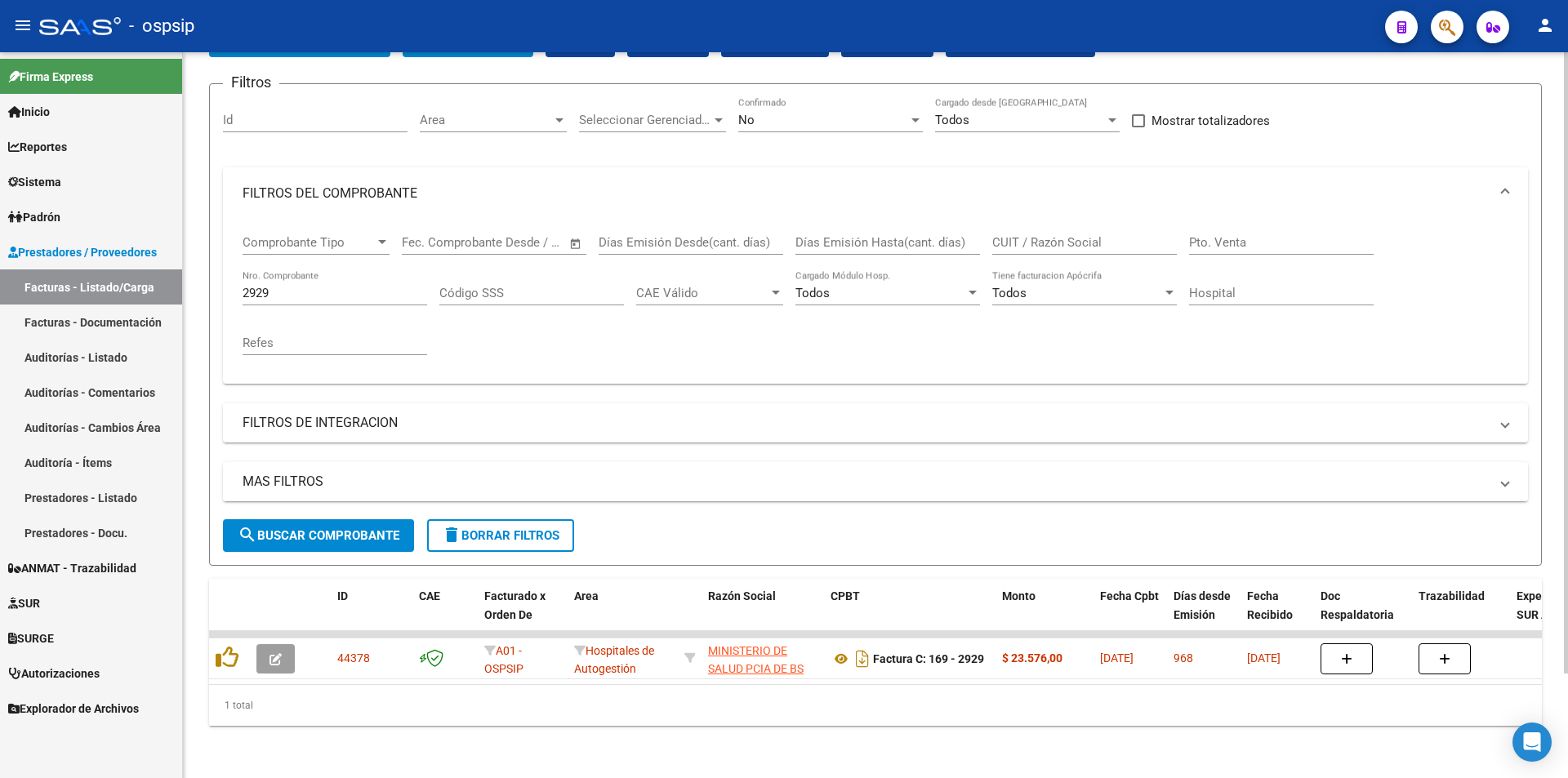
click at [1038, 462] on mat-expansion-panel-header "MAS FILTROS" at bounding box center [876, 481] width 1305 height 39
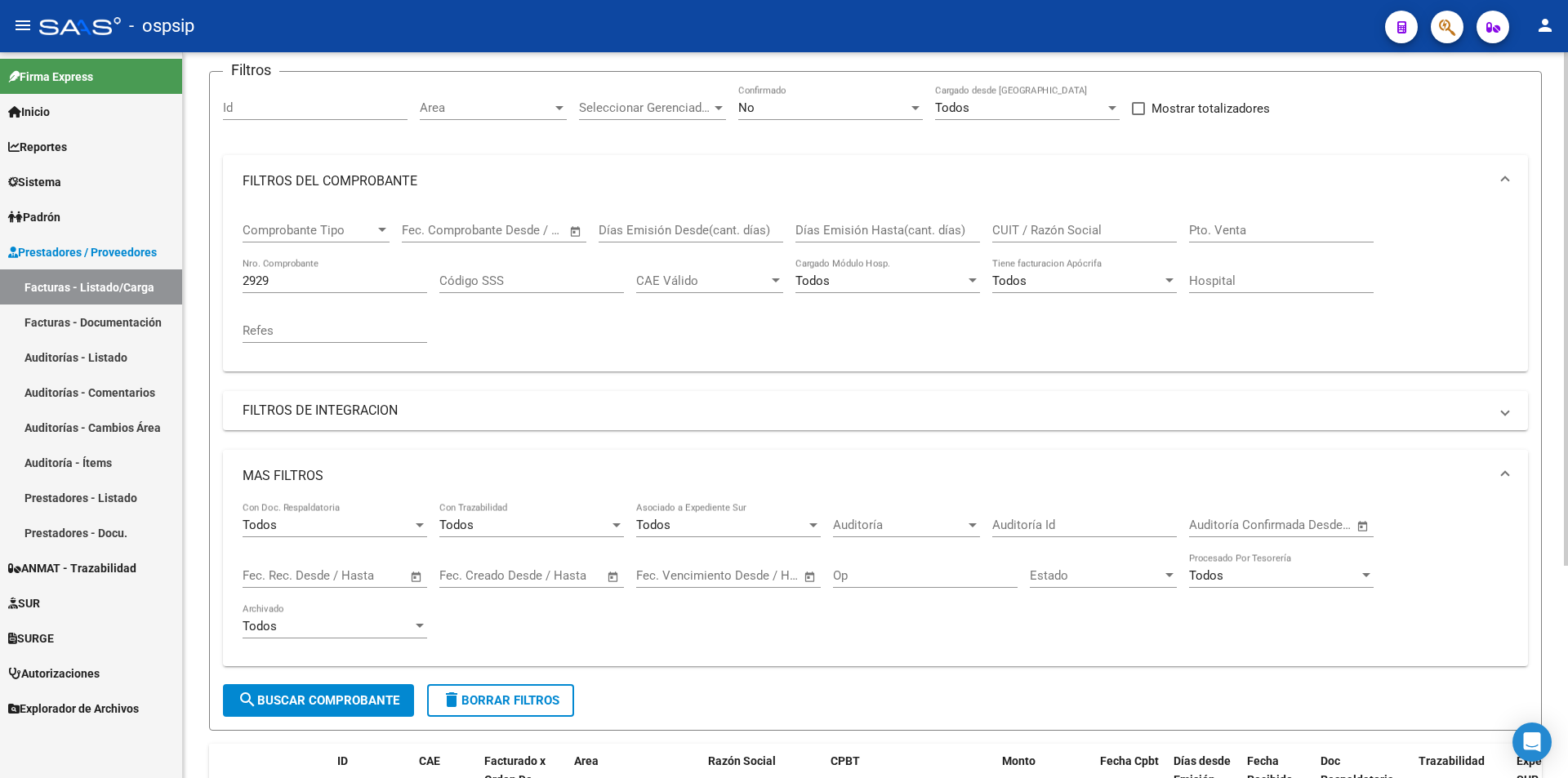
click at [1038, 458] on mat-expansion-panel-header "MAS FILTROS" at bounding box center [876, 476] width 1305 height 52
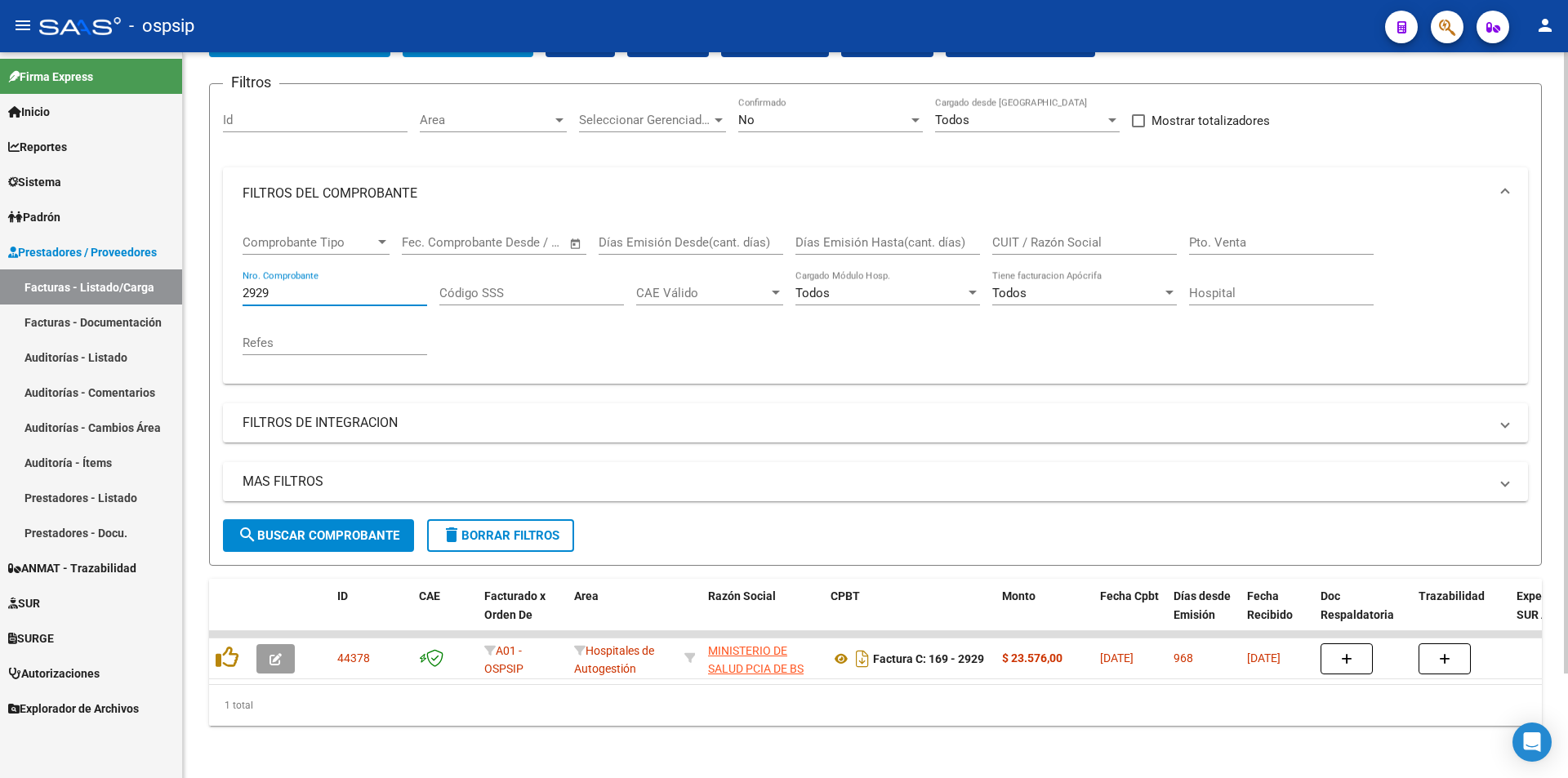
click at [363, 286] on input "2929" at bounding box center [335, 293] width 185 height 15
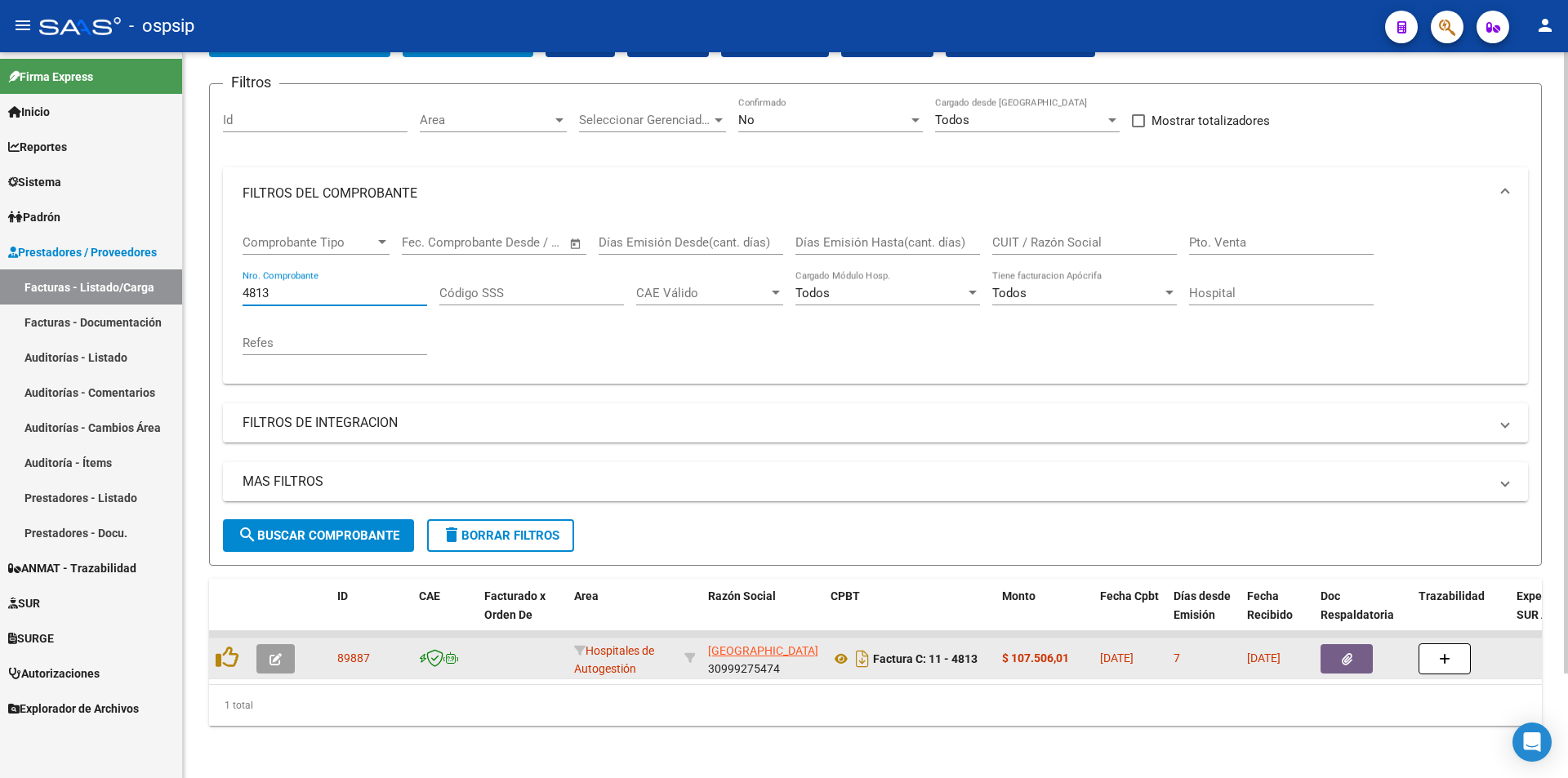
click at [1363, 658] on button "button" at bounding box center [1346, 659] width 52 height 29
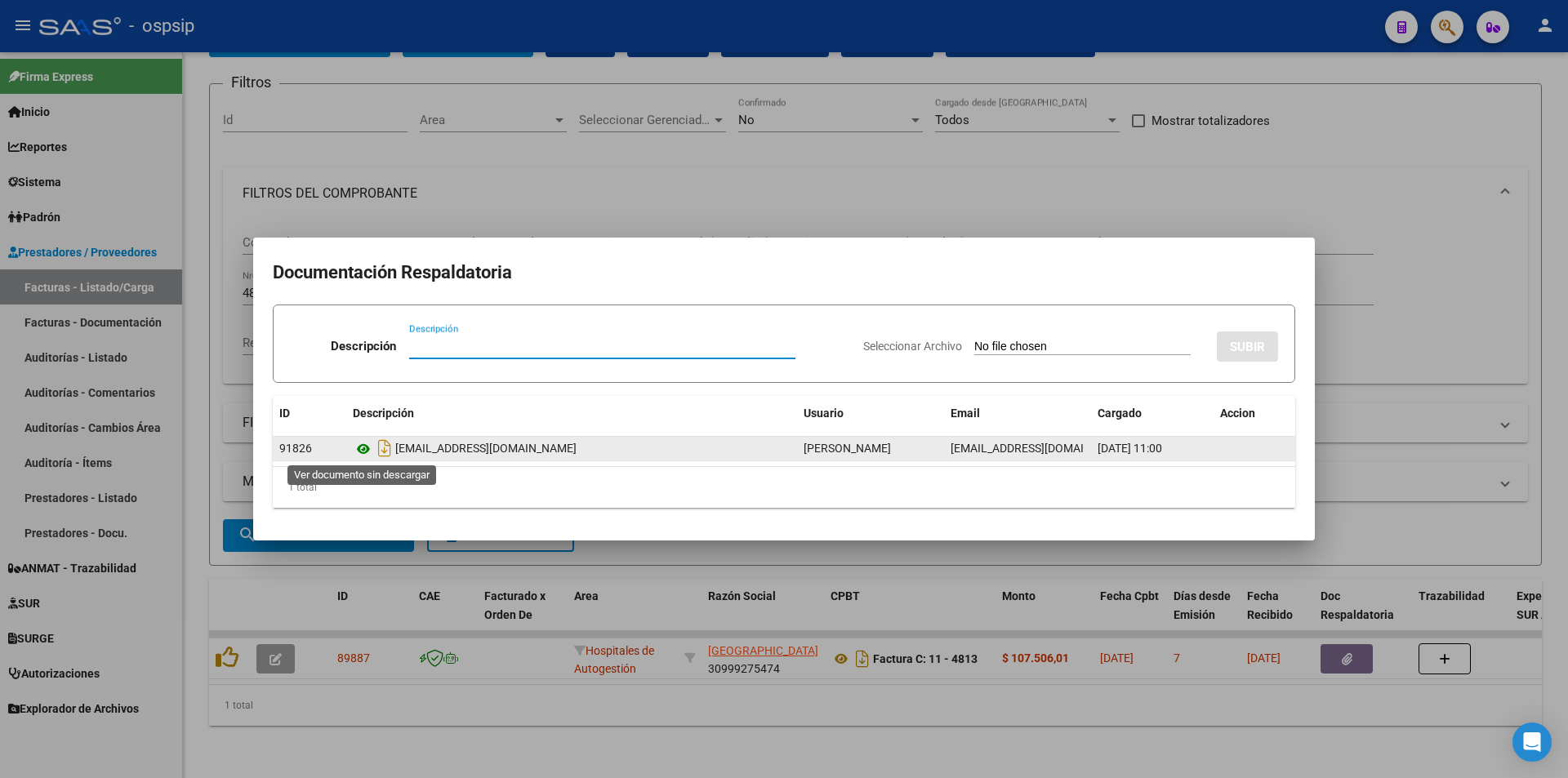
click at [364, 444] on icon at bounding box center [363, 448] width 21 height 19
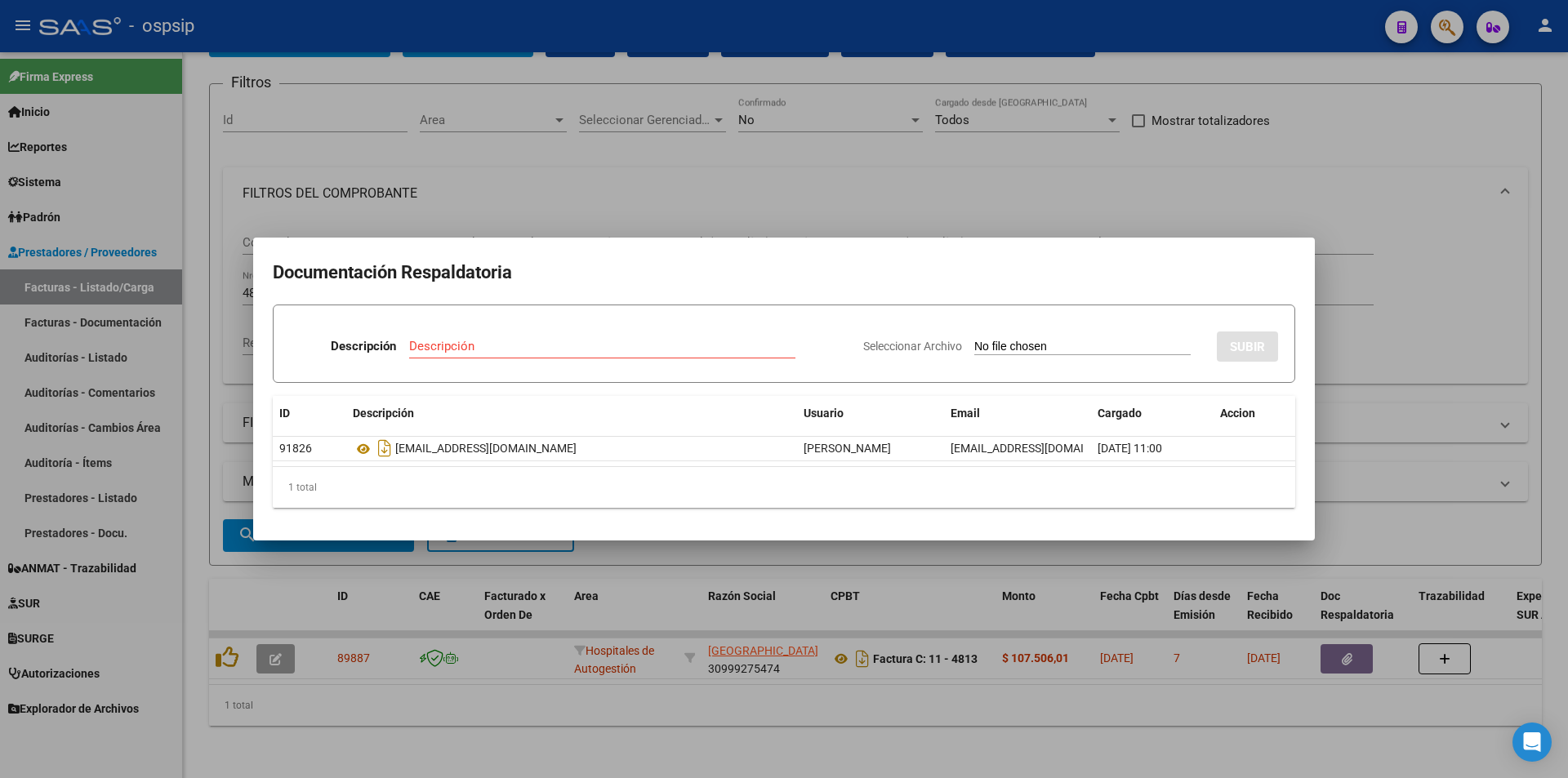
click at [815, 204] on div at bounding box center [784, 389] width 1568 height 778
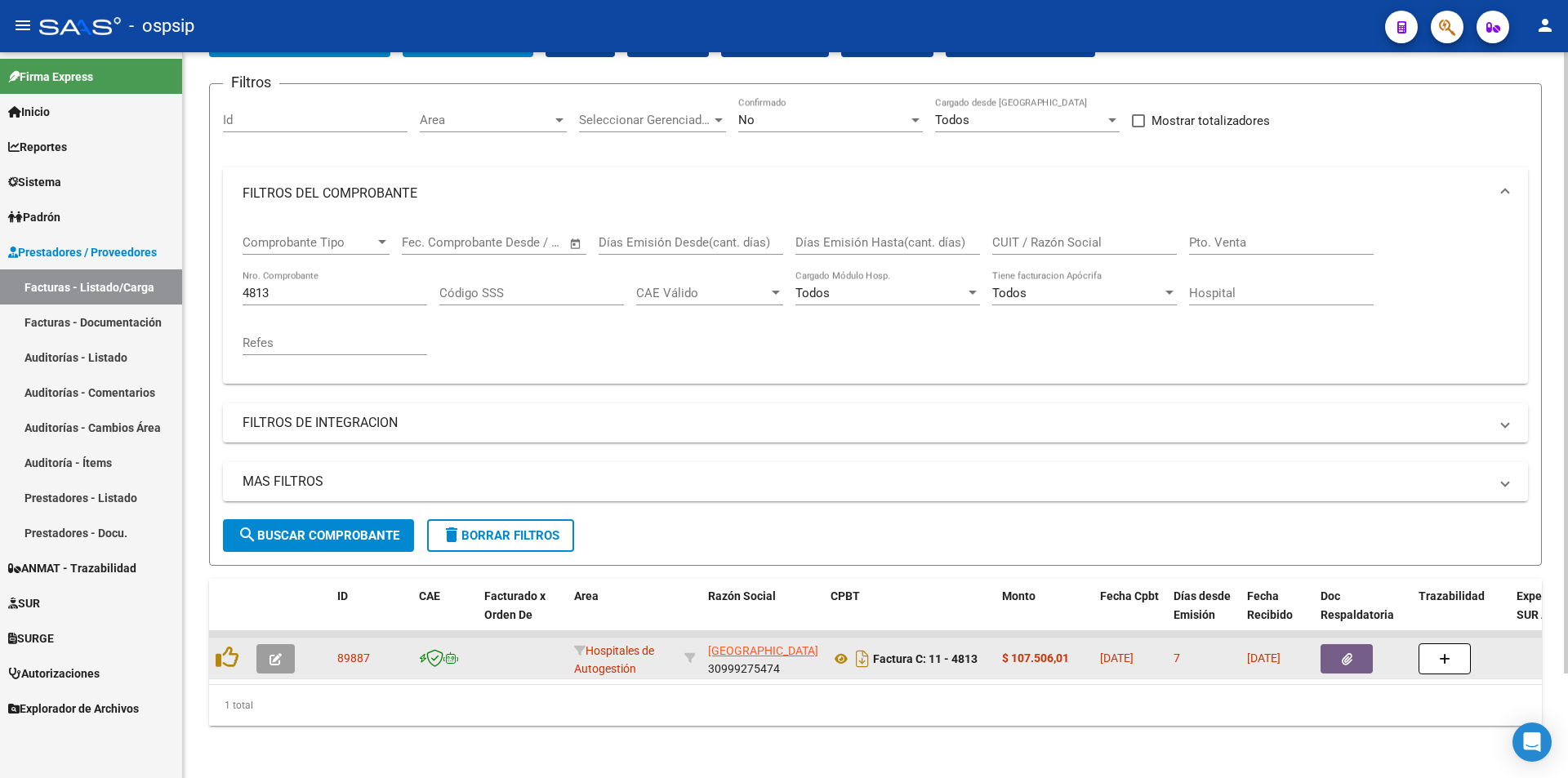
click at [241, 659] on div at bounding box center [230, 659] width 28 height 26
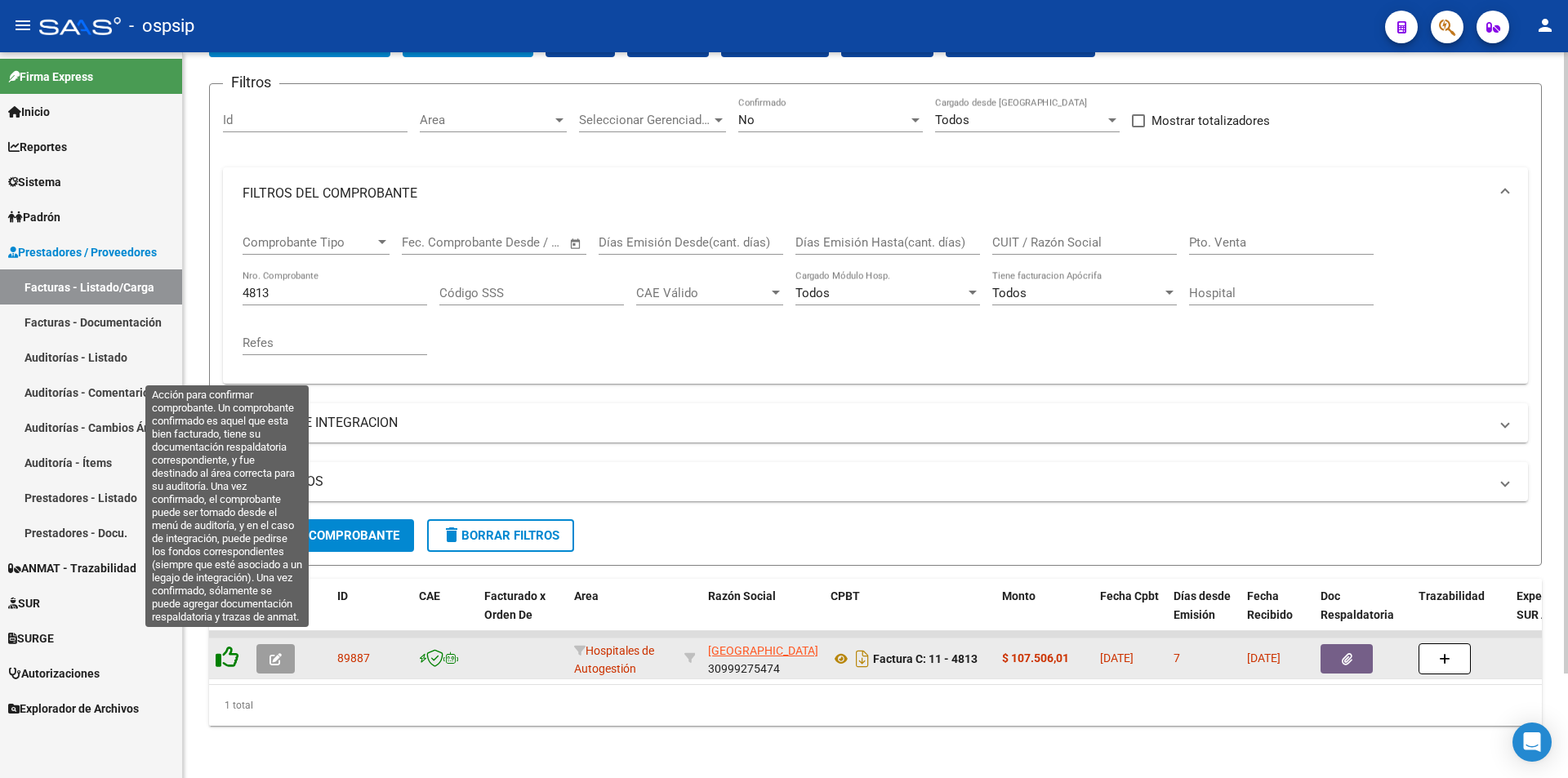
click at [231, 646] on icon at bounding box center [227, 657] width 23 height 23
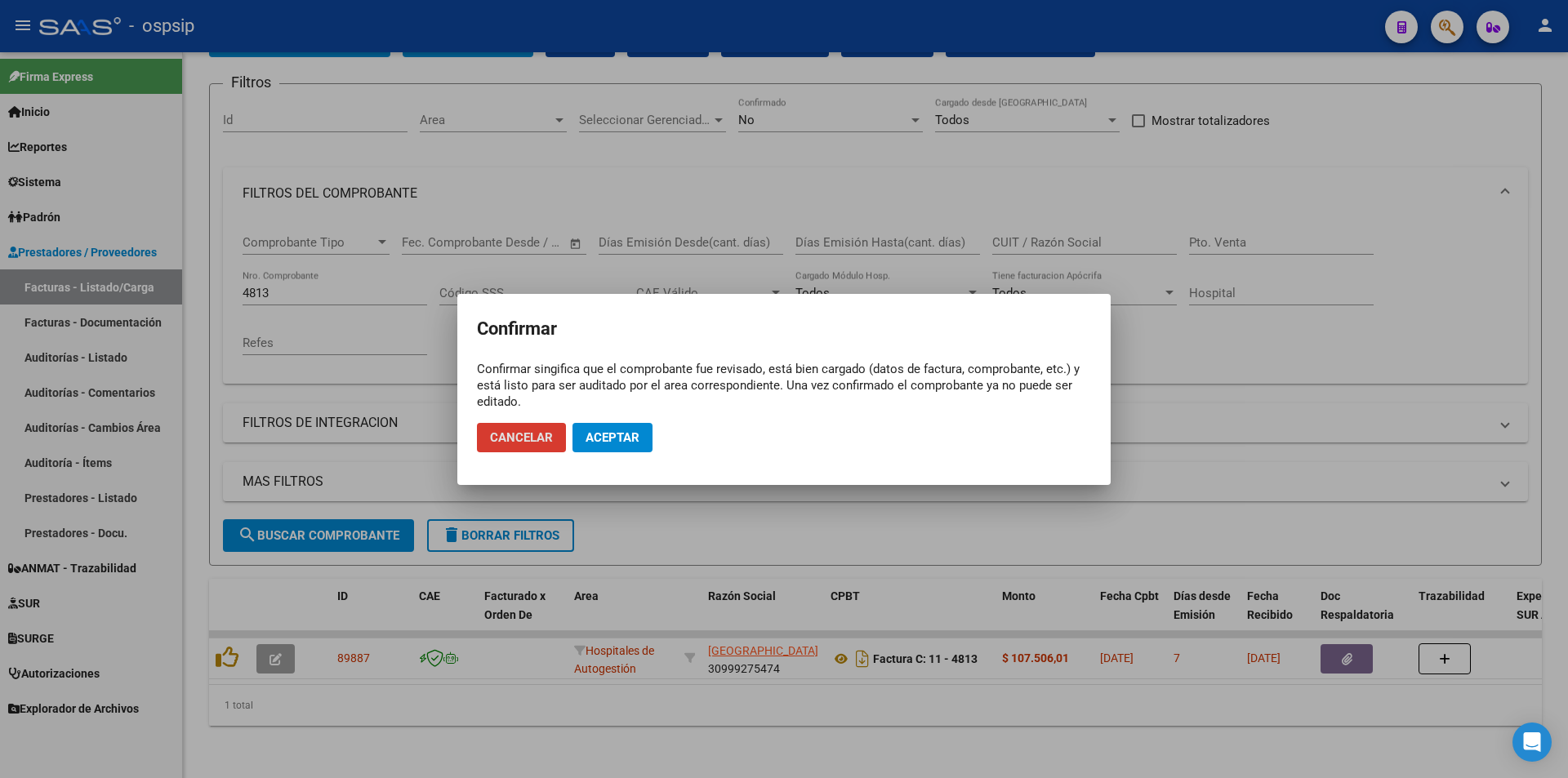
drag, startPoint x: 593, startPoint y: 425, endPoint x: 593, endPoint y: 415, distance: 10.0
click at [594, 426] on button "Aceptar" at bounding box center [612, 437] width 80 height 29
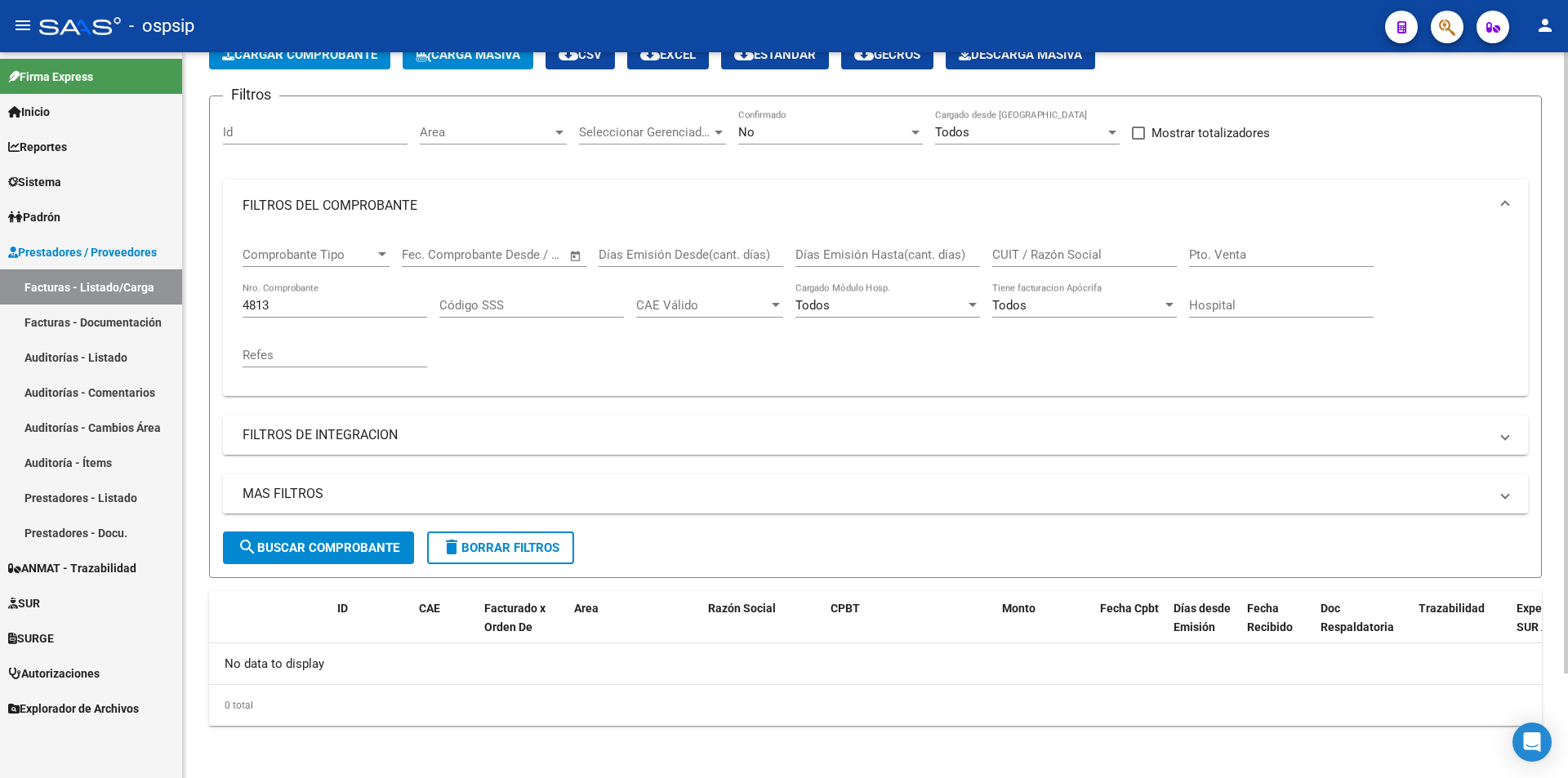
scroll to position [98, 0]
click at [326, 305] on input "4813" at bounding box center [335, 305] width 185 height 15
click at [356, 288] on div "4813 Nro. Comprobante" at bounding box center [335, 299] width 185 height 35
click at [375, 310] on input "4813" at bounding box center [335, 305] width 185 height 15
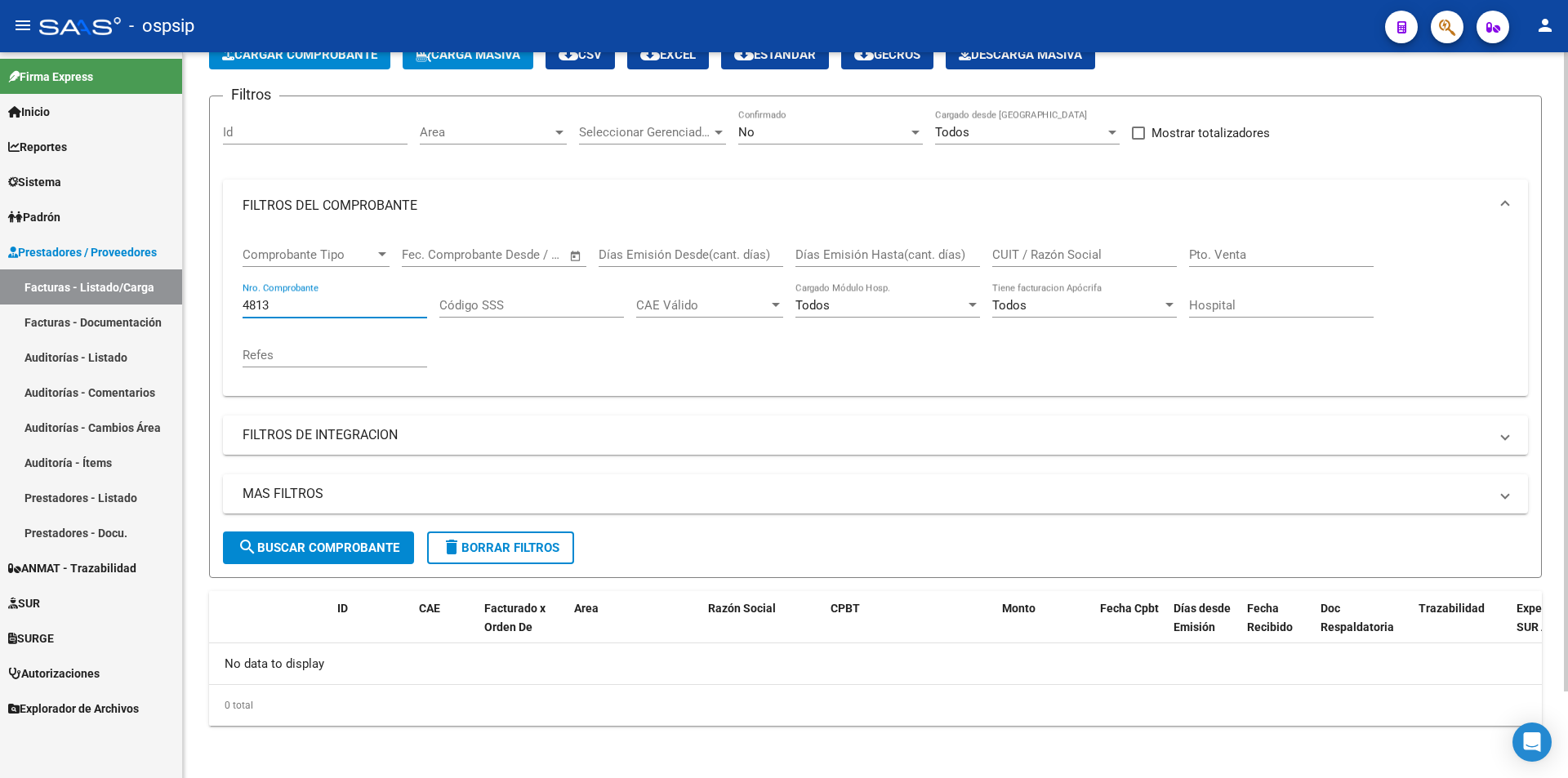
click at [375, 310] on input "4813" at bounding box center [335, 305] width 185 height 15
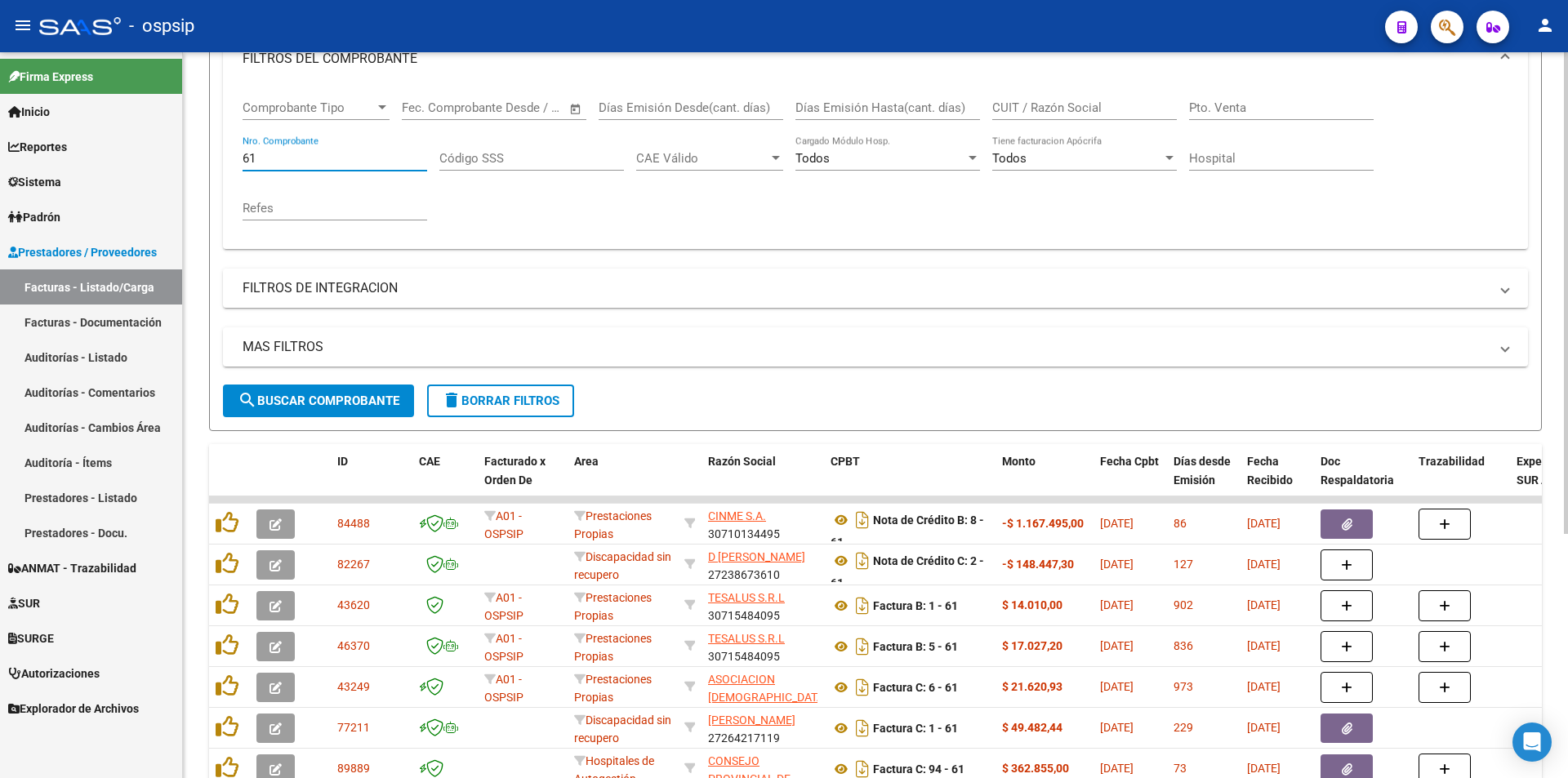
scroll to position [367, 0]
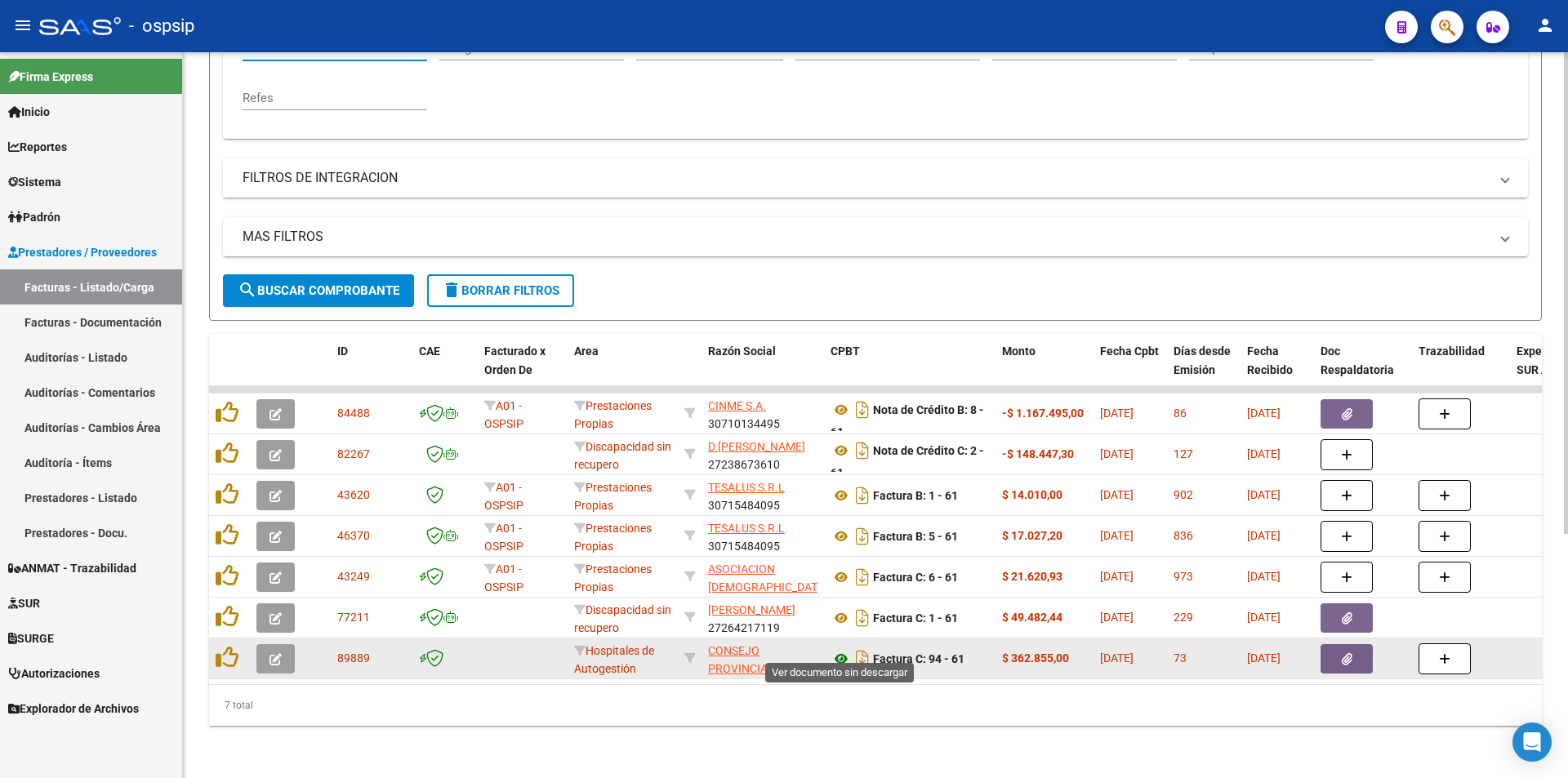
type input "61"
click at [213, 646] on datatable-body-cell at bounding box center [229, 659] width 40 height 40
click at [223, 648] on icon at bounding box center [227, 657] width 23 height 23
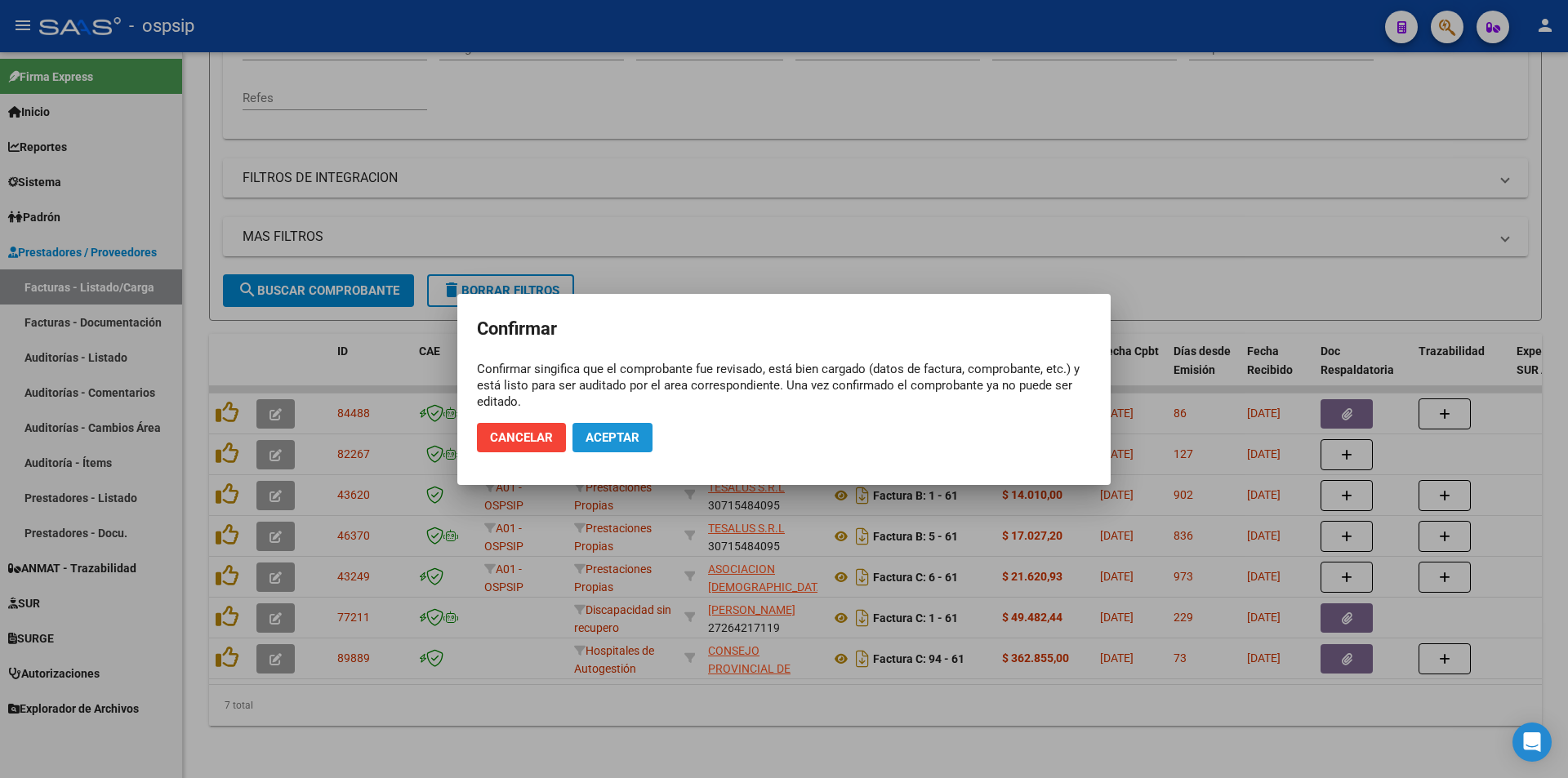
click at [626, 436] on span "Aceptar" at bounding box center [612, 437] width 54 height 15
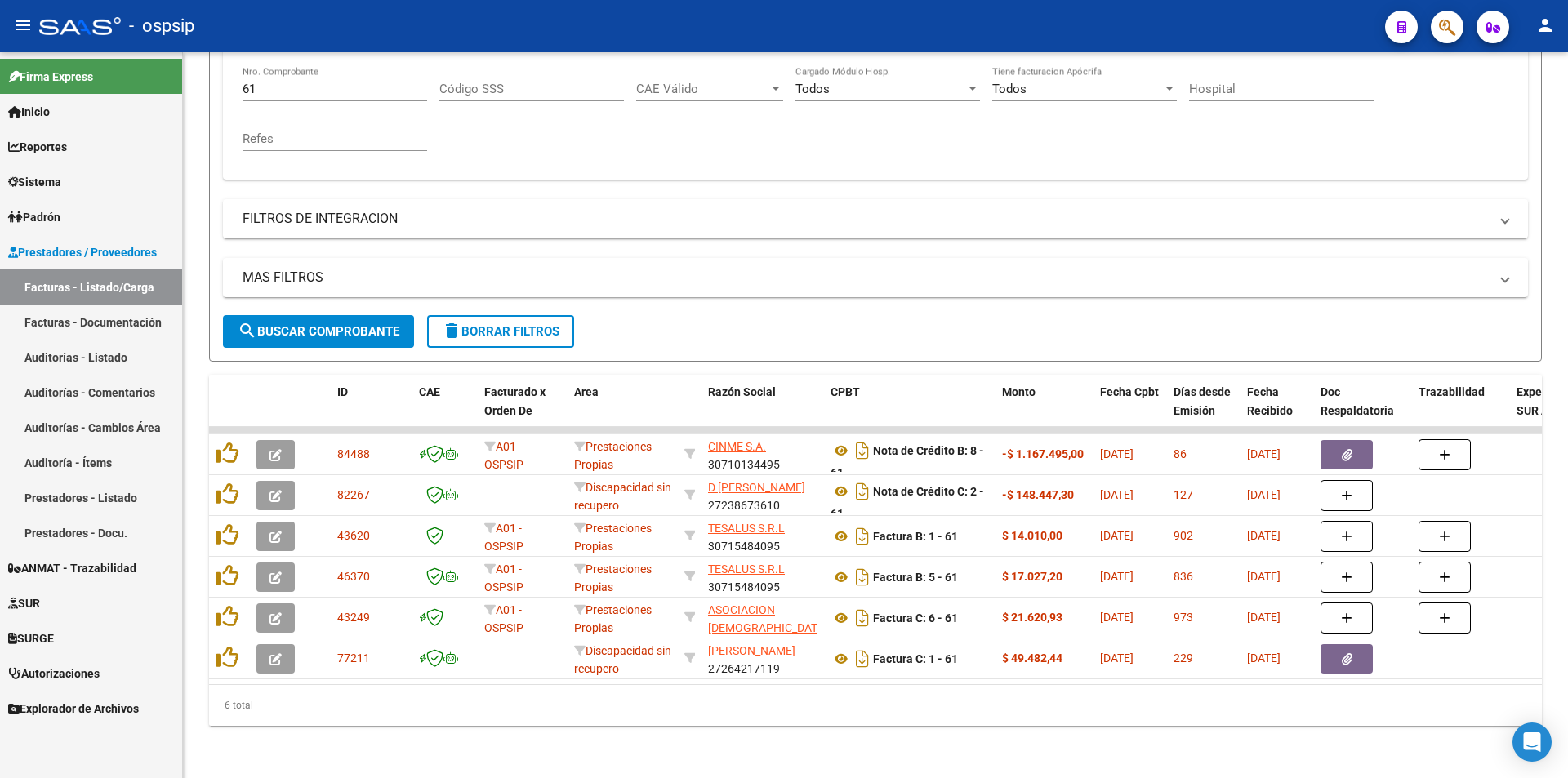
scroll to position [326, 0]
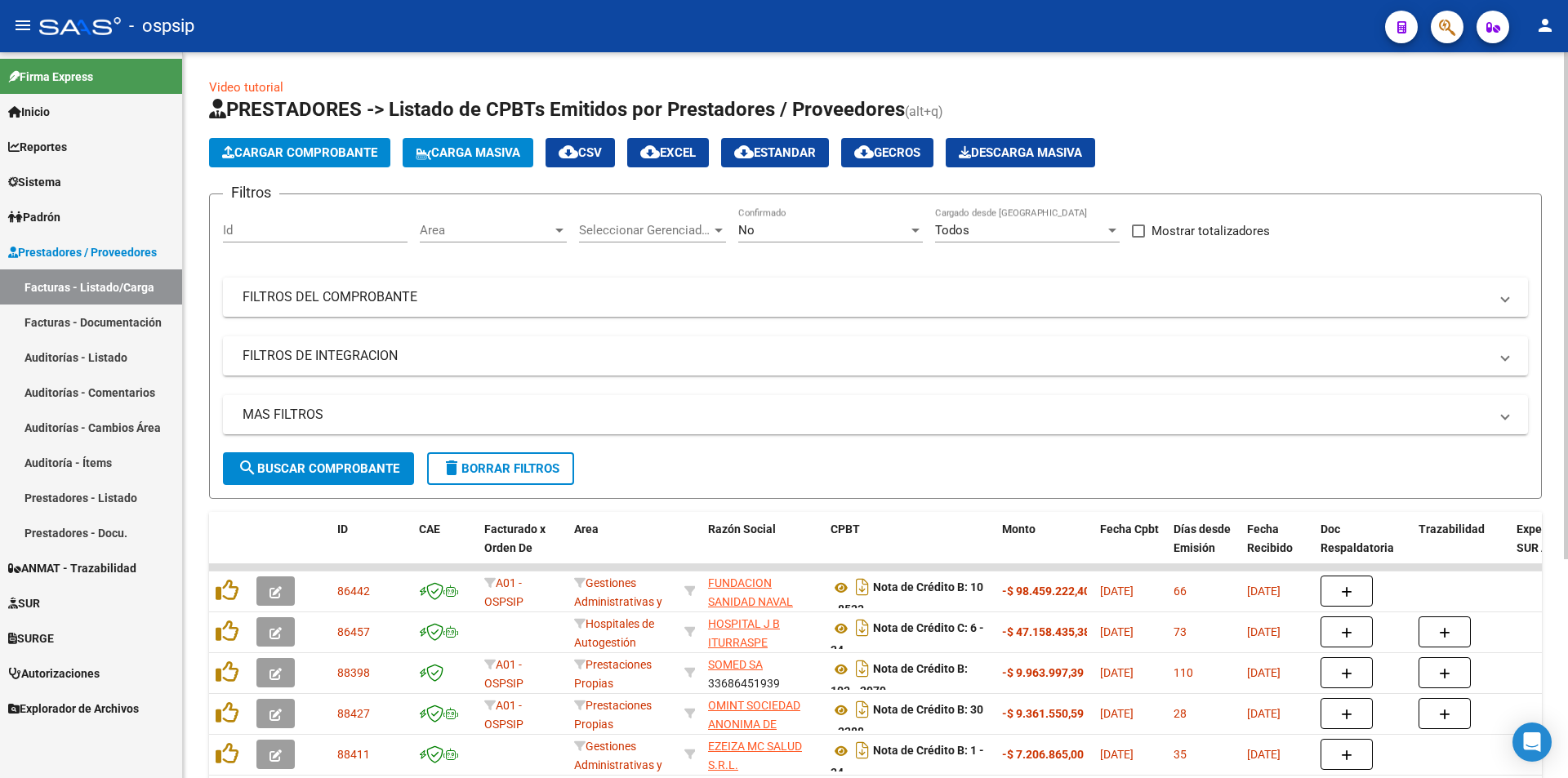
click at [437, 331] on div "Filtros Id Area Area Seleccionar Gerenciador Seleccionar Gerenciador No Confirm…" at bounding box center [876, 330] width 1305 height 245
click at [445, 302] on mat-panel-title "FILTROS DEL COMPROBANTE" at bounding box center [866, 298] width 1246 height 18
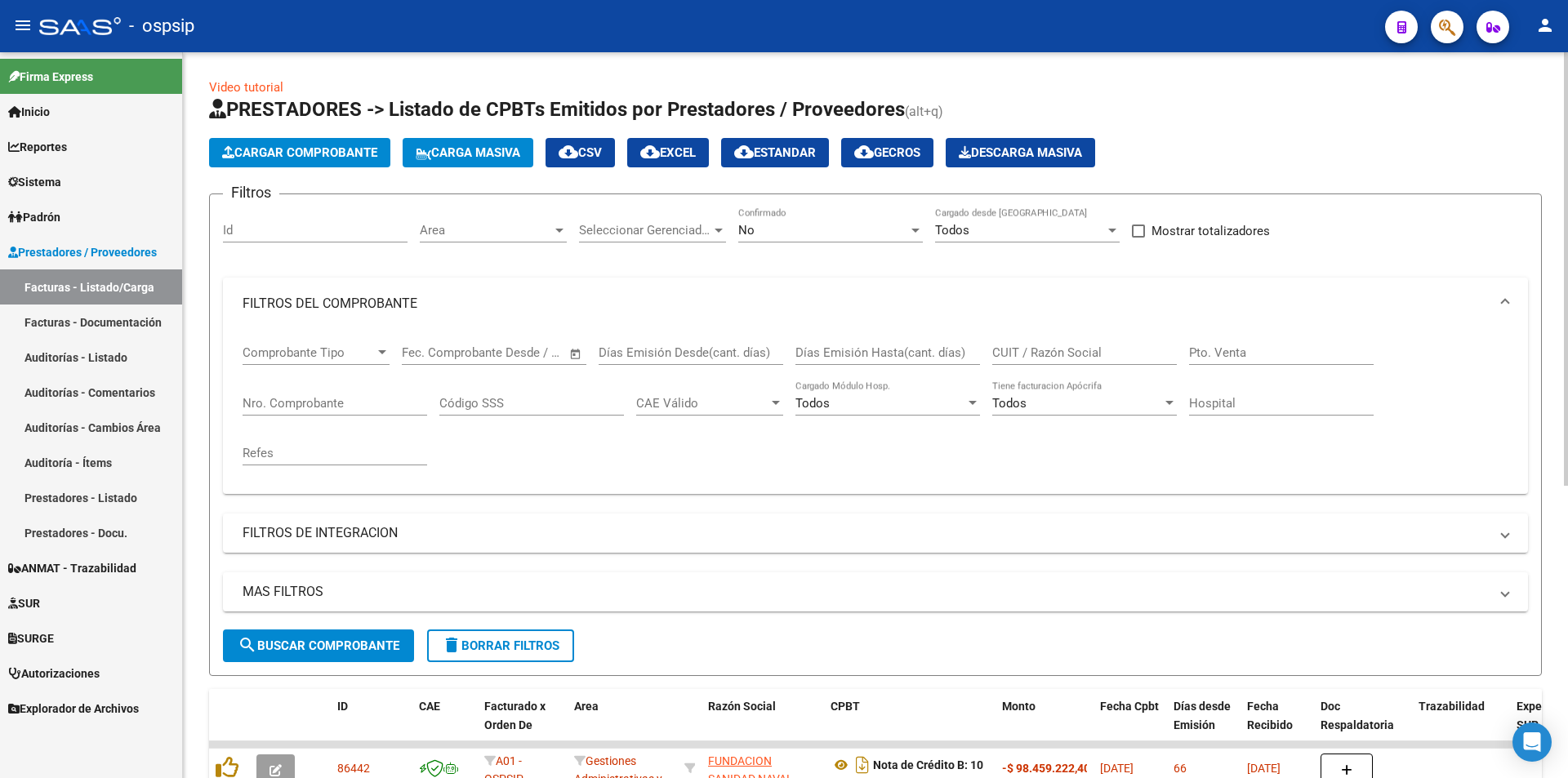
click at [341, 400] on input "Nro. Comprobante" at bounding box center [335, 403] width 185 height 15
type input "9"
type input "61"
click at [1230, 360] on div "Pto. Venta" at bounding box center [1281, 347] width 185 height 35
click at [1214, 346] on input "Pto. Venta" at bounding box center [1281, 353] width 185 height 15
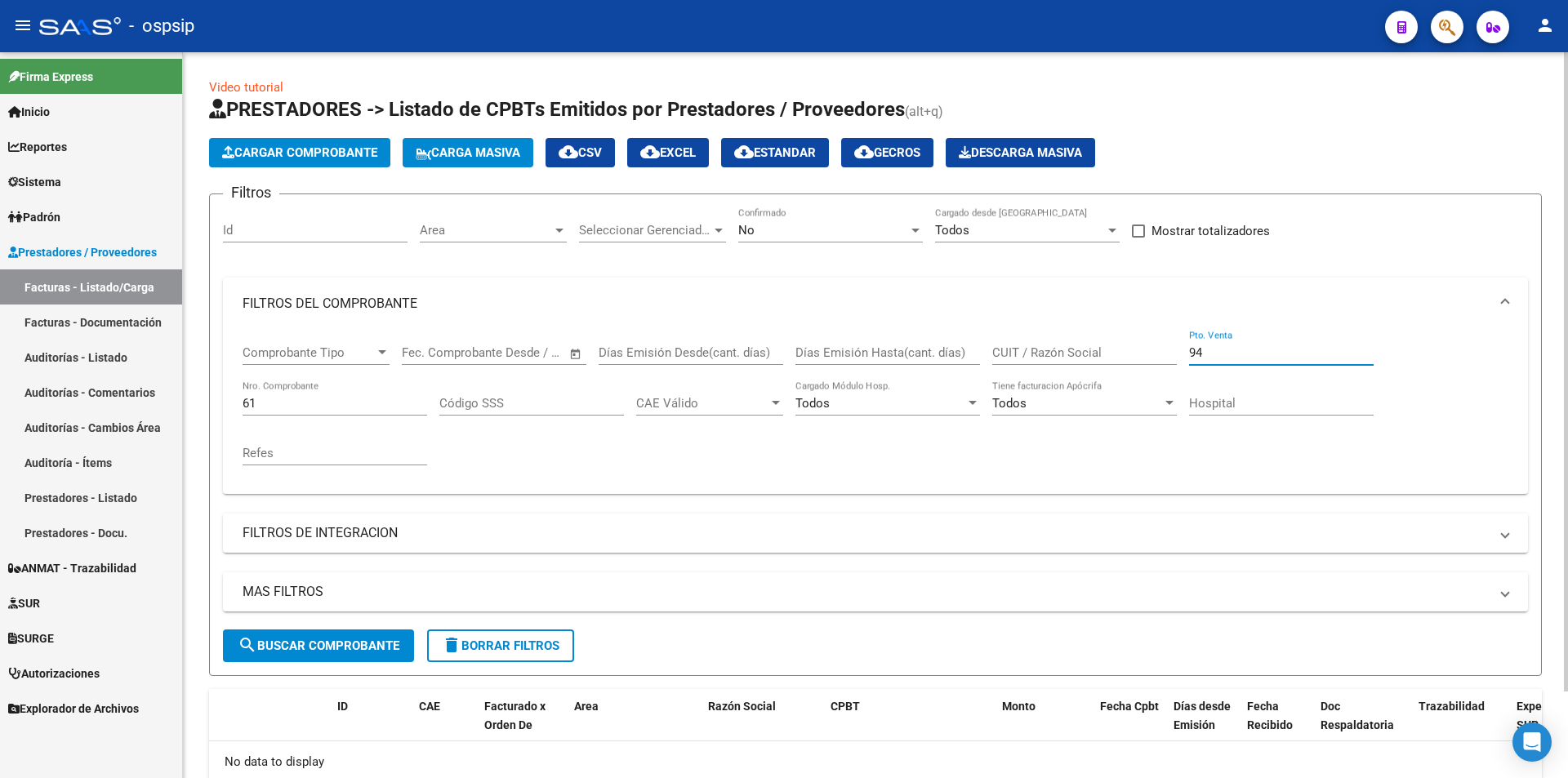
type input "94"
click at [791, 230] on div "No Confirmado" at bounding box center [830, 225] width 185 height 35
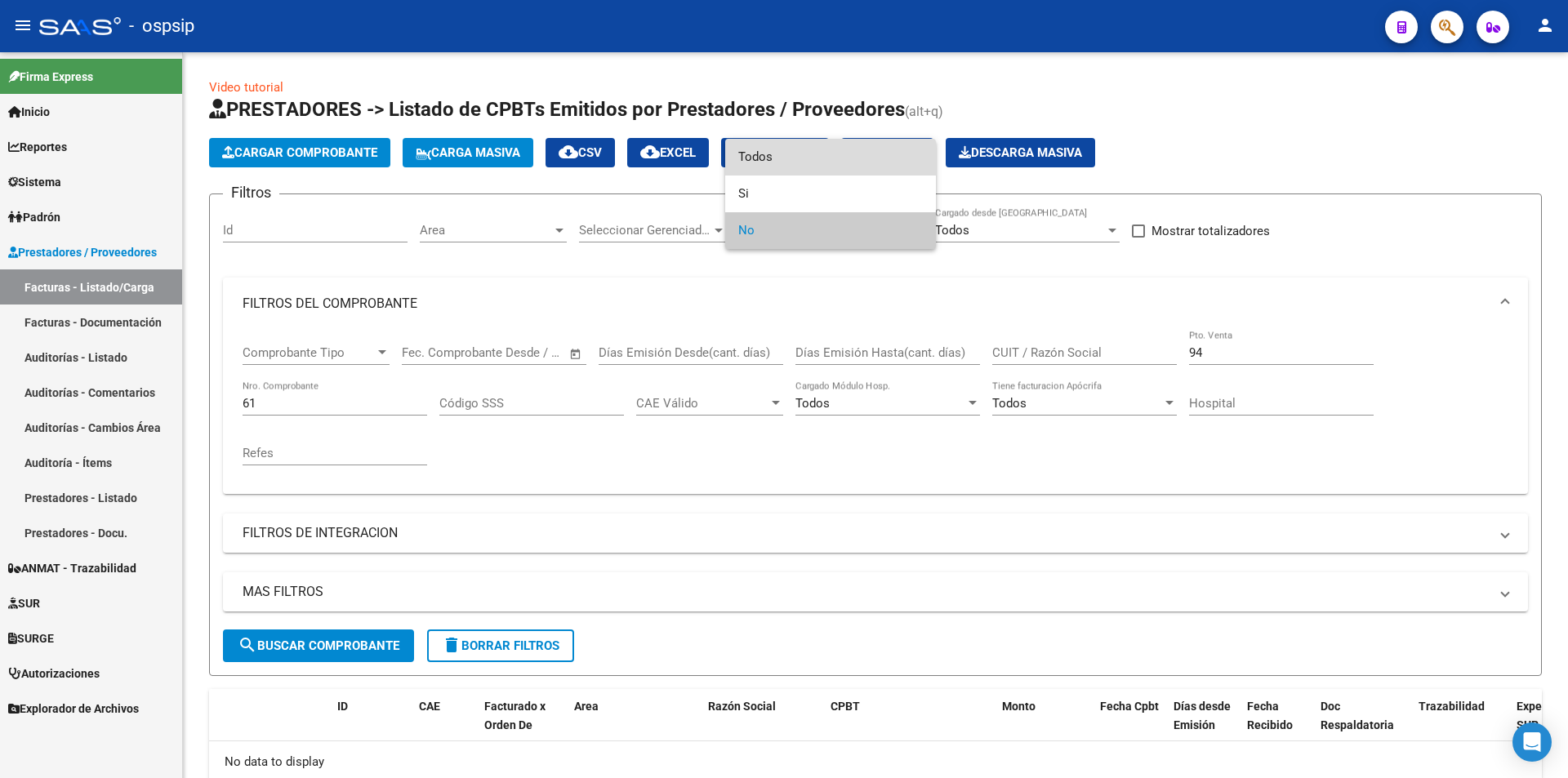
click at [784, 163] on span "Todos" at bounding box center [830, 157] width 185 height 37
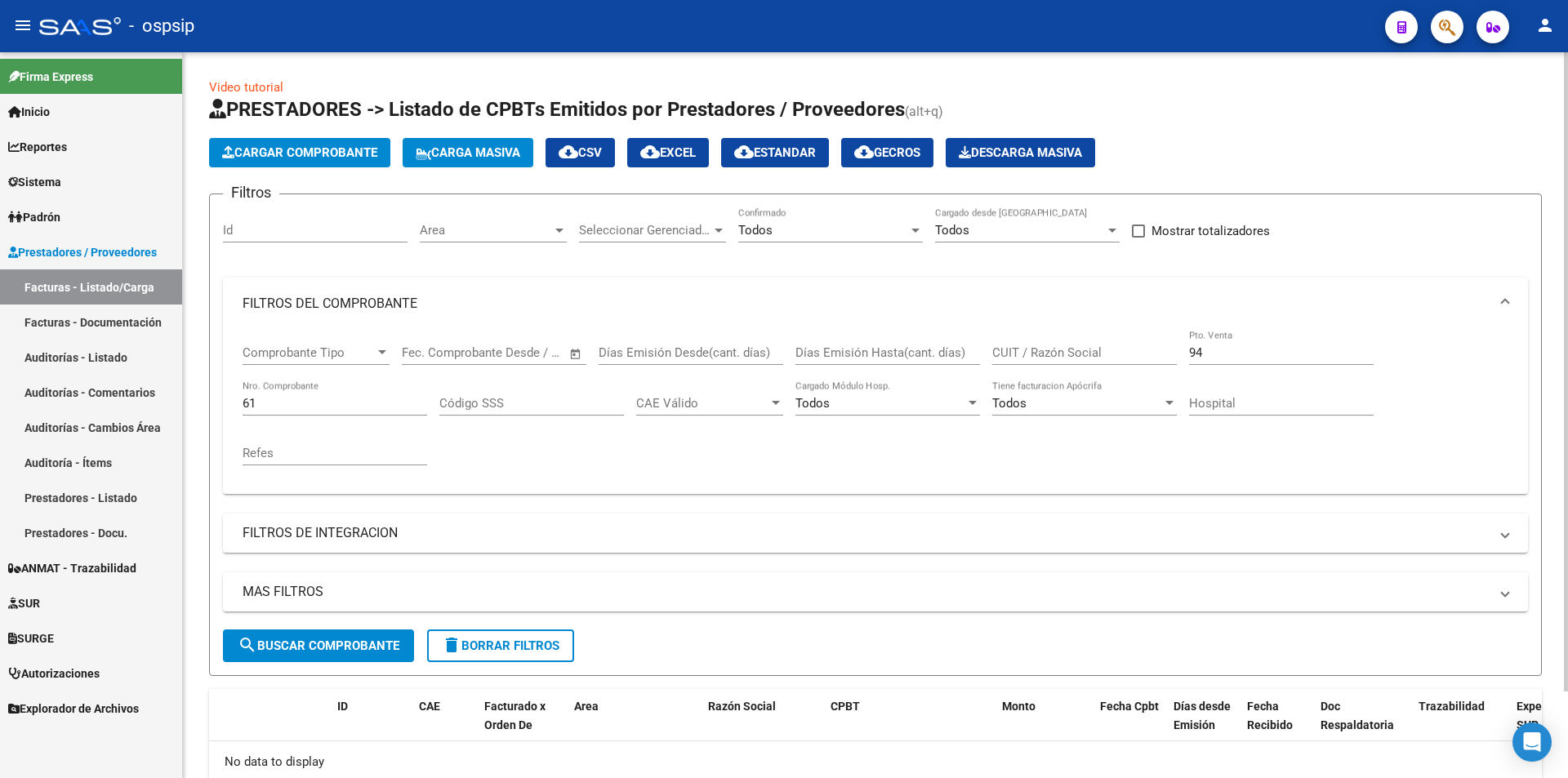
click at [1267, 364] on div "94 Pto. Venta" at bounding box center [1281, 347] width 185 height 35
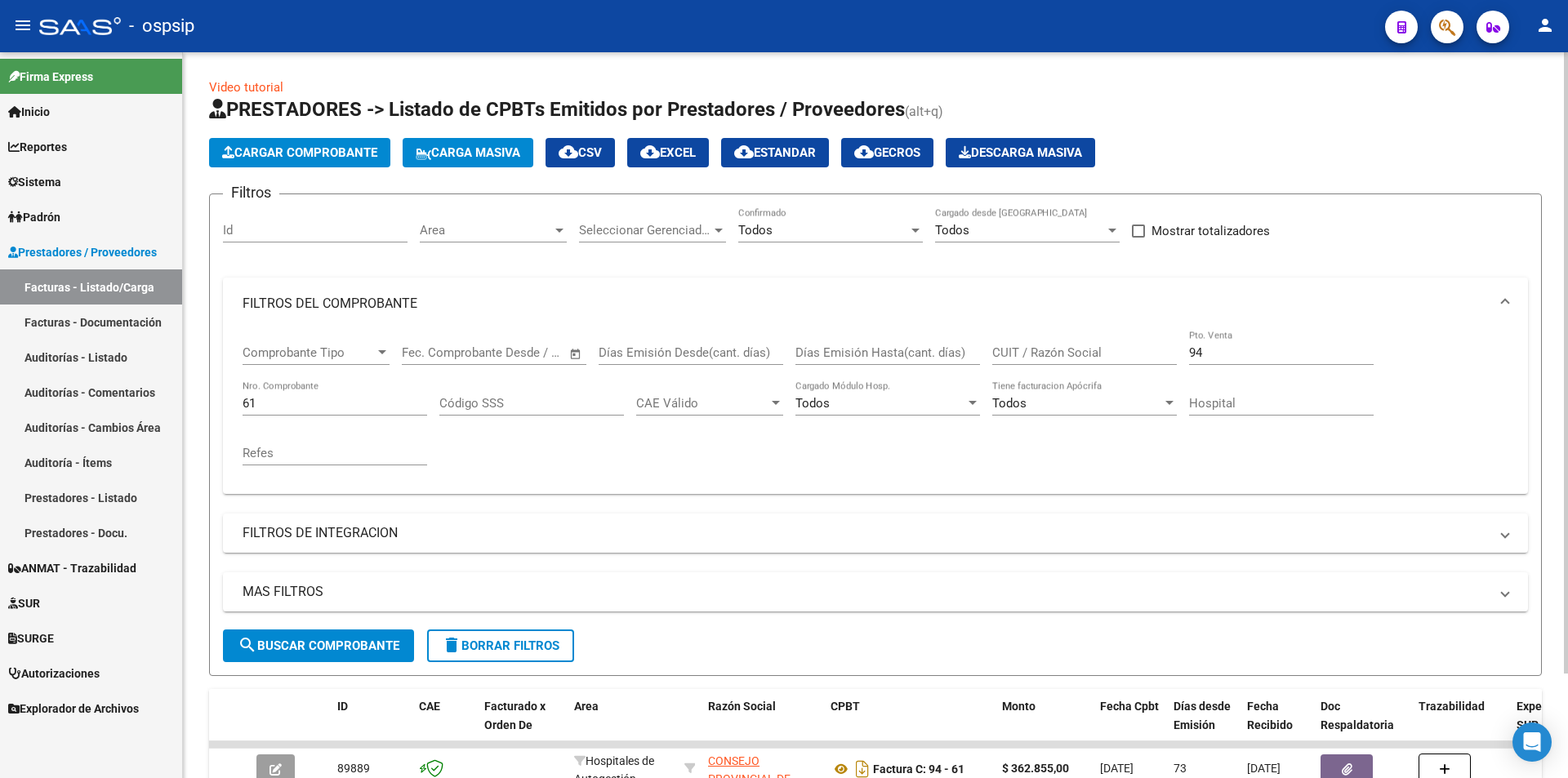
click at [824, 215] on div "Todos Confirmado" at bounding box center [830, 225] width 185 height 35
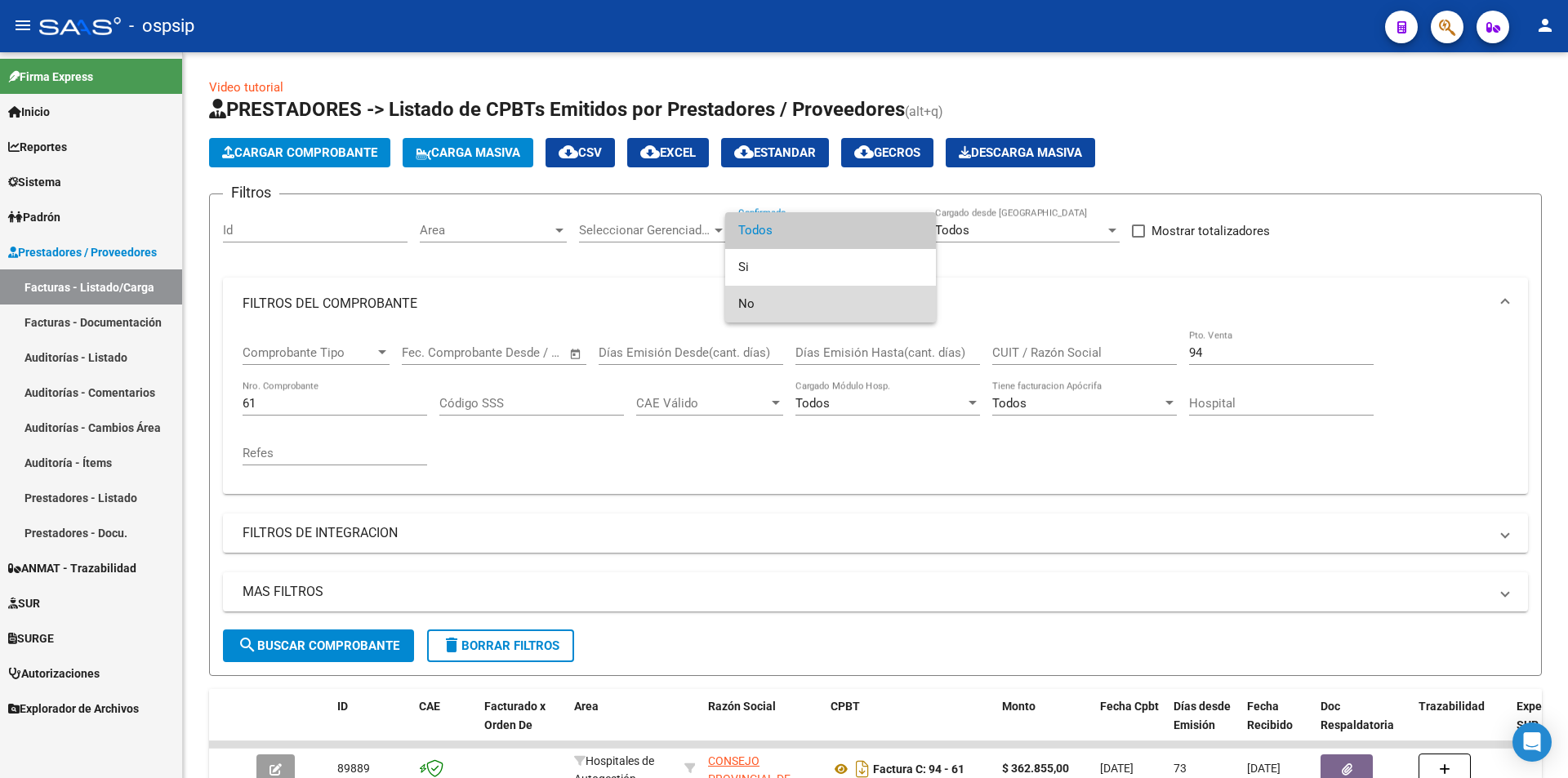
click at [801, 295] on span "No" at bounding box center [830, 304] width 185 height 37
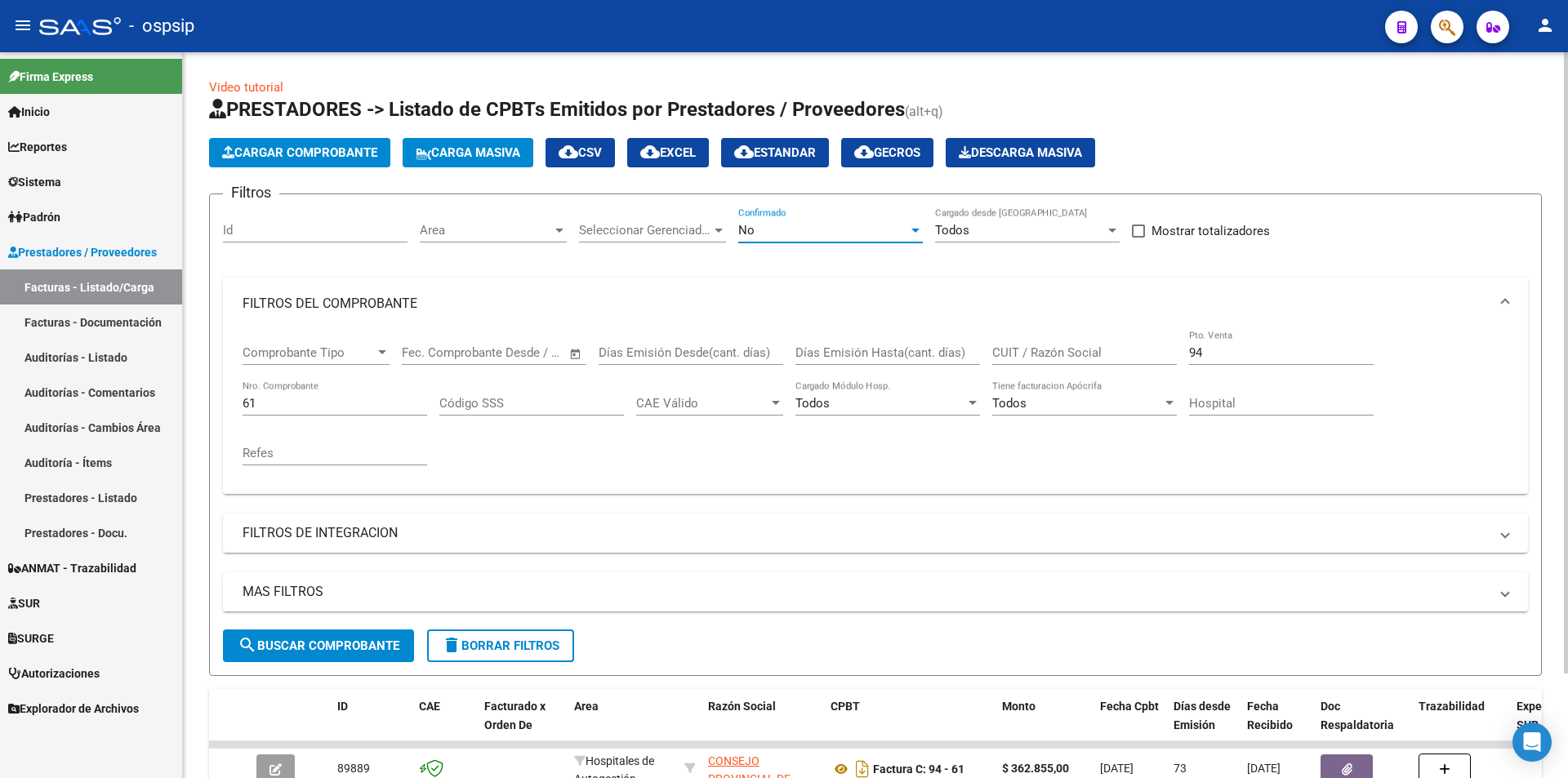
click at [391, 391] on div "61 Nro. Comprobante" at bounding box center [335, 398] width 185 height 35
click at [383, 400] on input "61" at bounding box center [335, 403] width 185 height 15
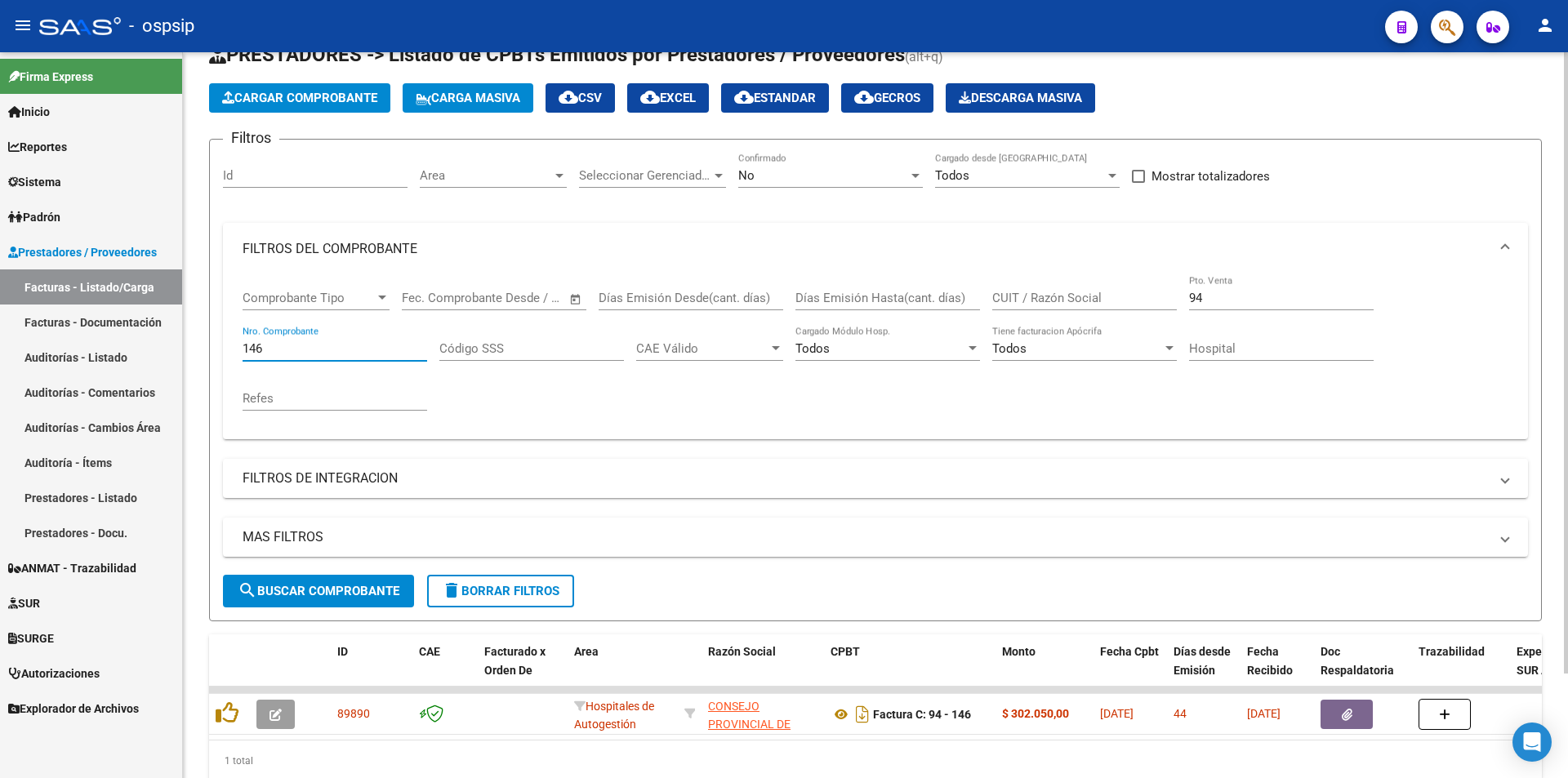
scroll to position [122, 0]
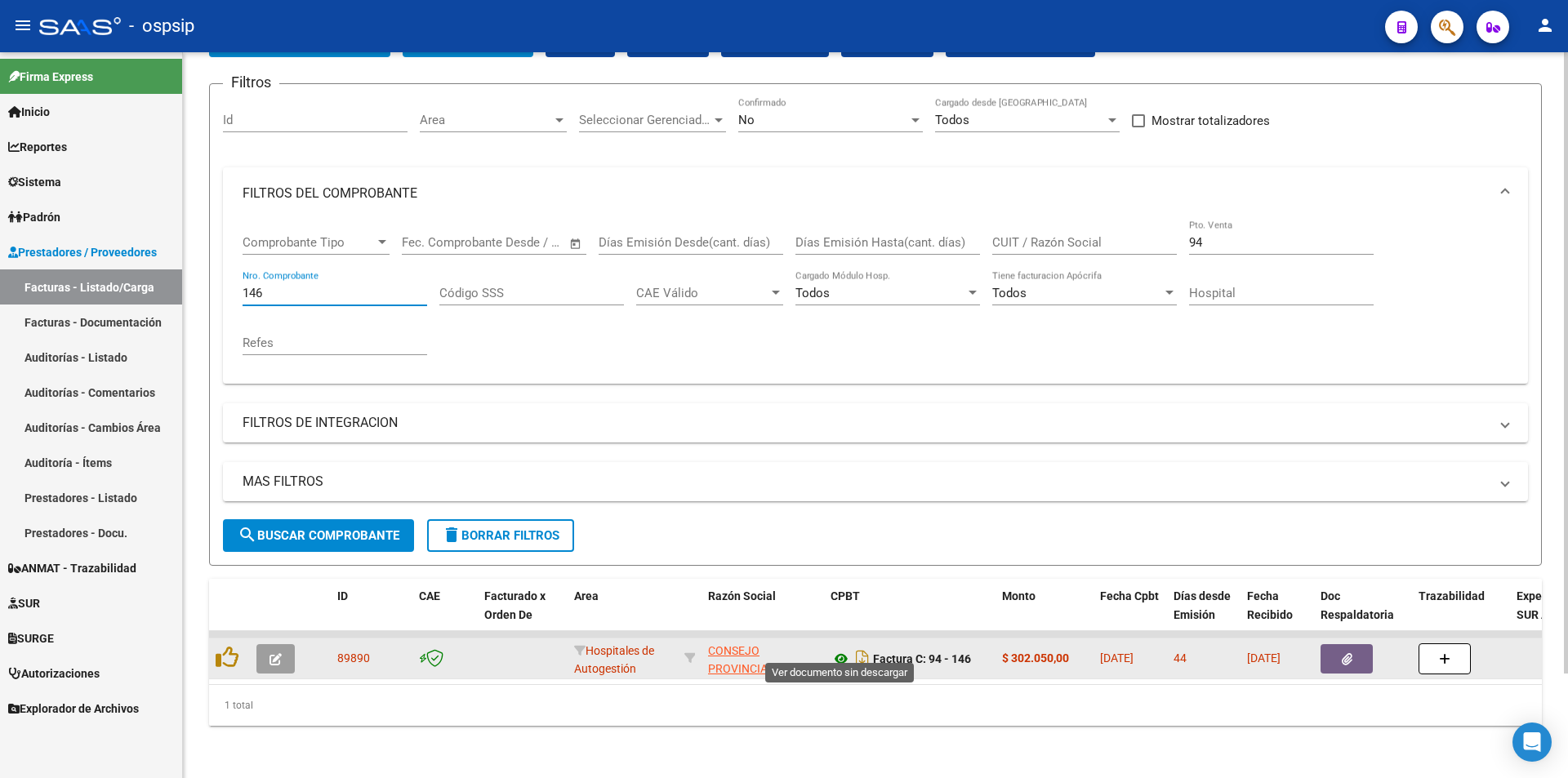
type input "146"
click at [840, 648] on icon at bounding box center [841, 658] width 21 height 19
